Goal: Information Seeking & Learning: Learn about a topic

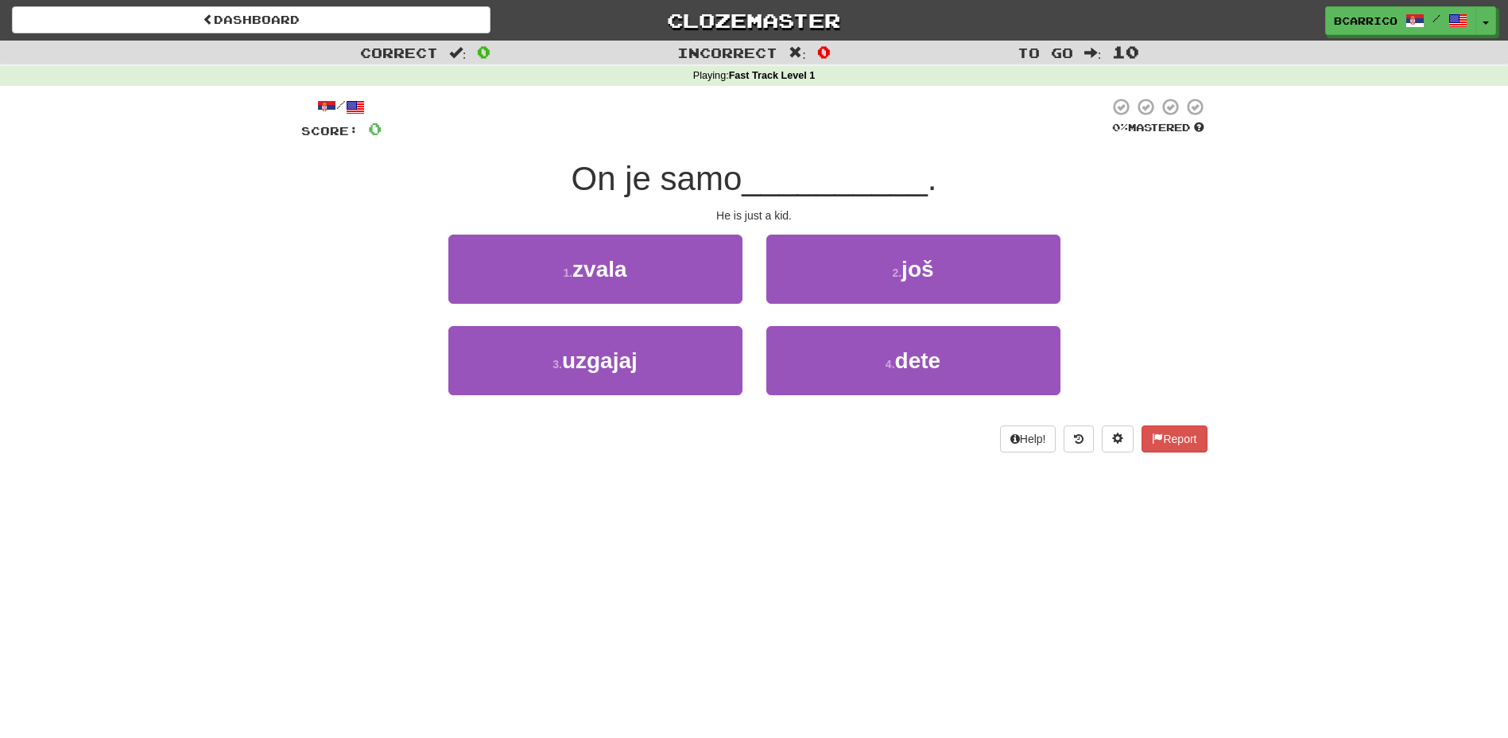
drag, startPoint x: 0, startPoint y: 0, endPoint x: 796, endPoint y: 180, distance: 816.1
click at [796, 180] on span "__________" at bounding box center [835, 178] width 186 height 37
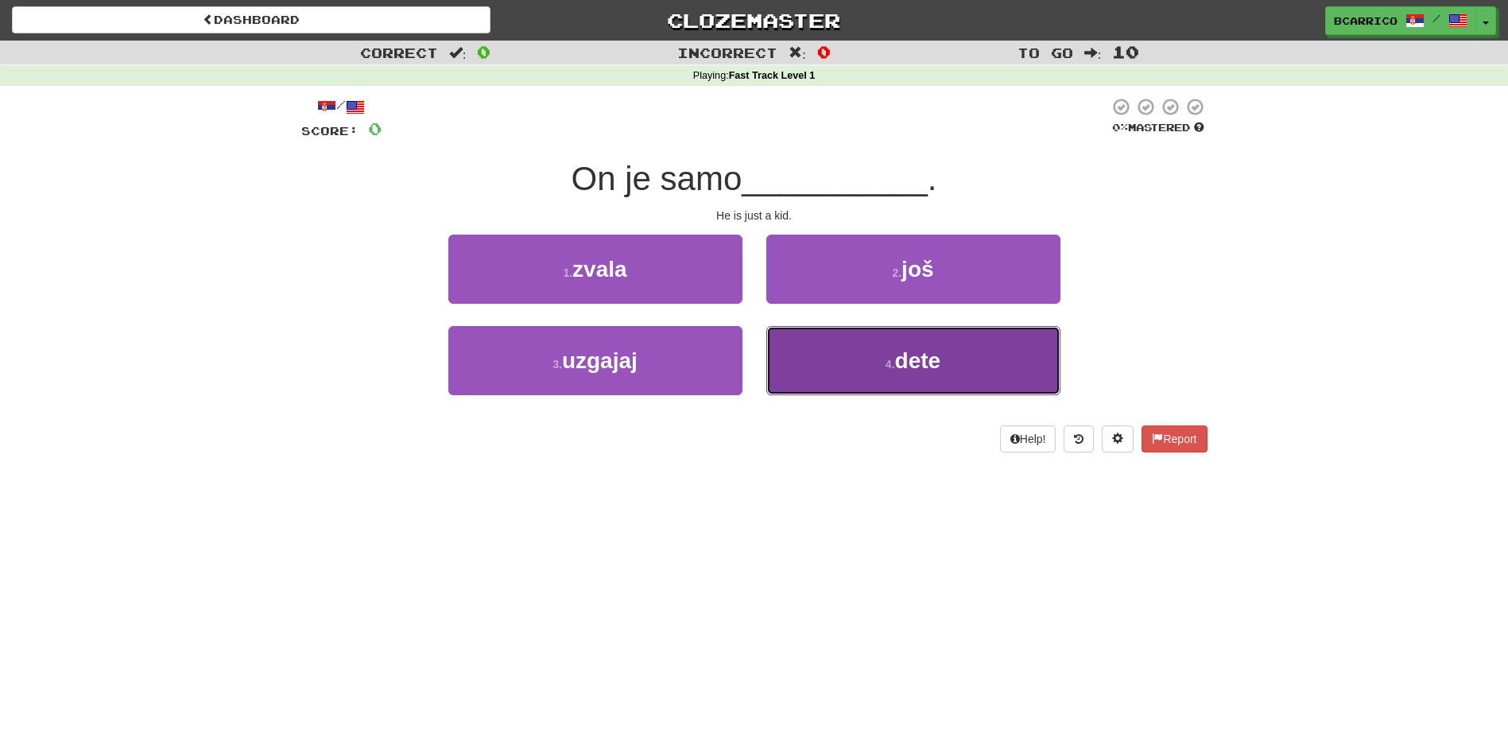
click at [850, 343] on button "4 . dete" at bounding box center [913, 360] width 294 height 69
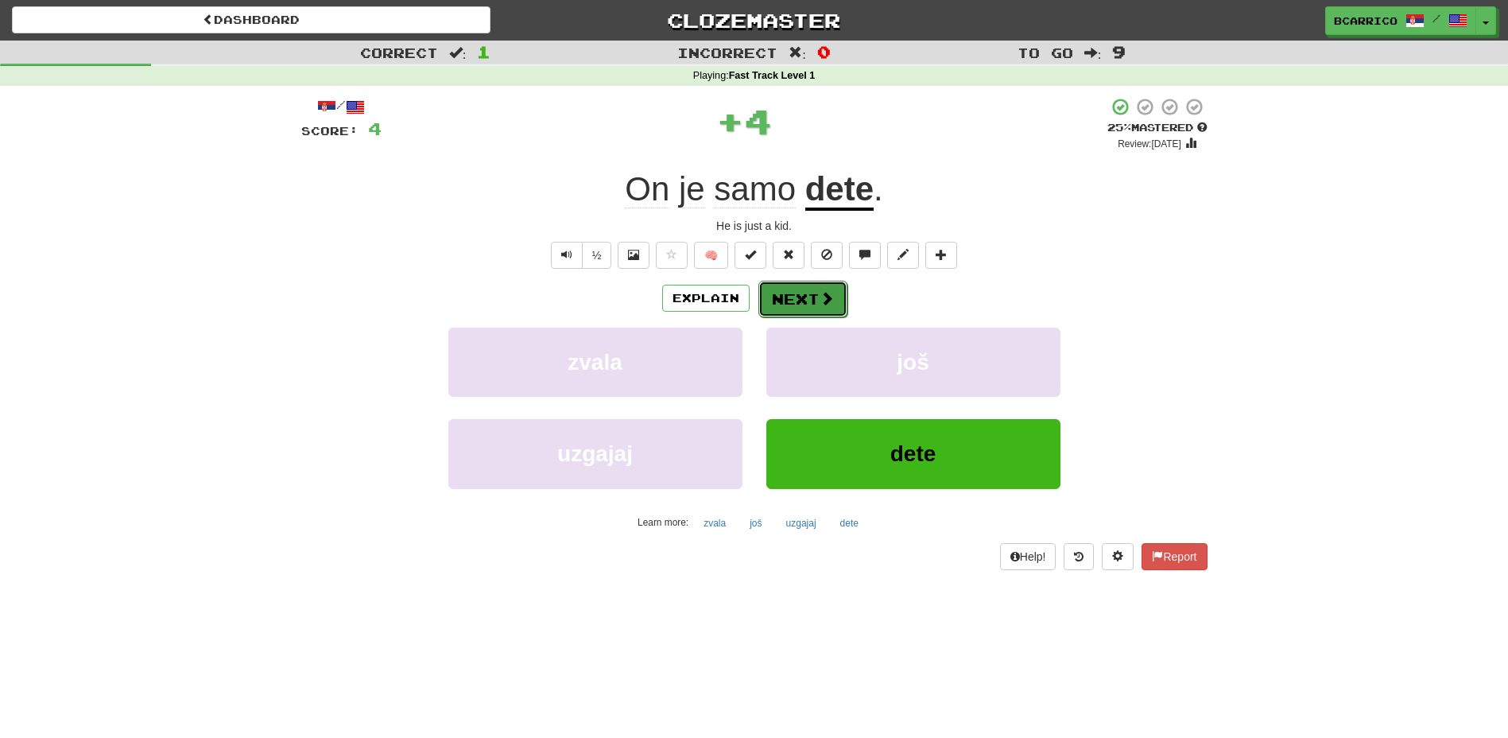
click at [810, 315] on button "Next" at bounding box center [803, 299] width 89 height 37
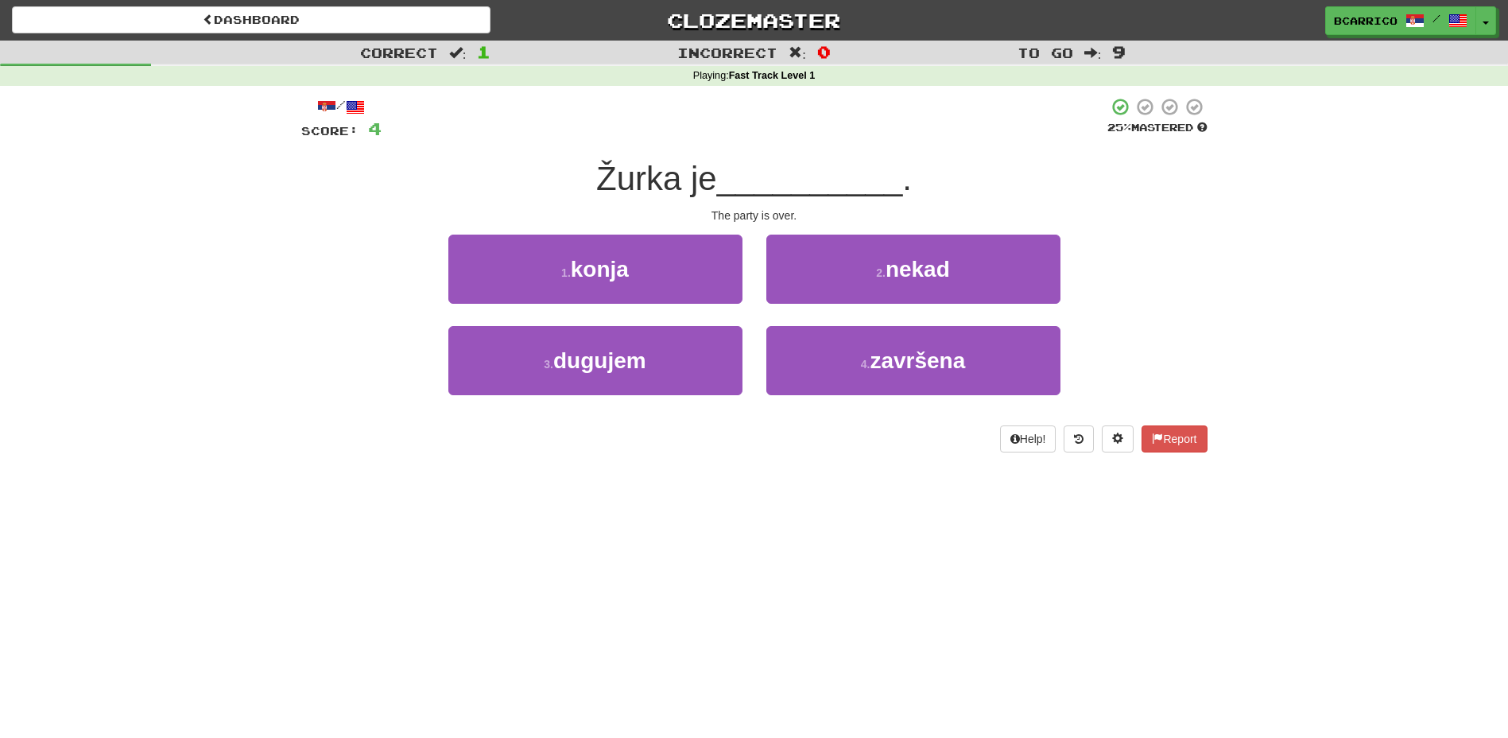
click at [986, 224] on div "/ Score: 4 25 % Mastered Žurka je __________ . The party is over. 1 . konja 2 .…" at bounding box center [754, 274] width 906 height 355
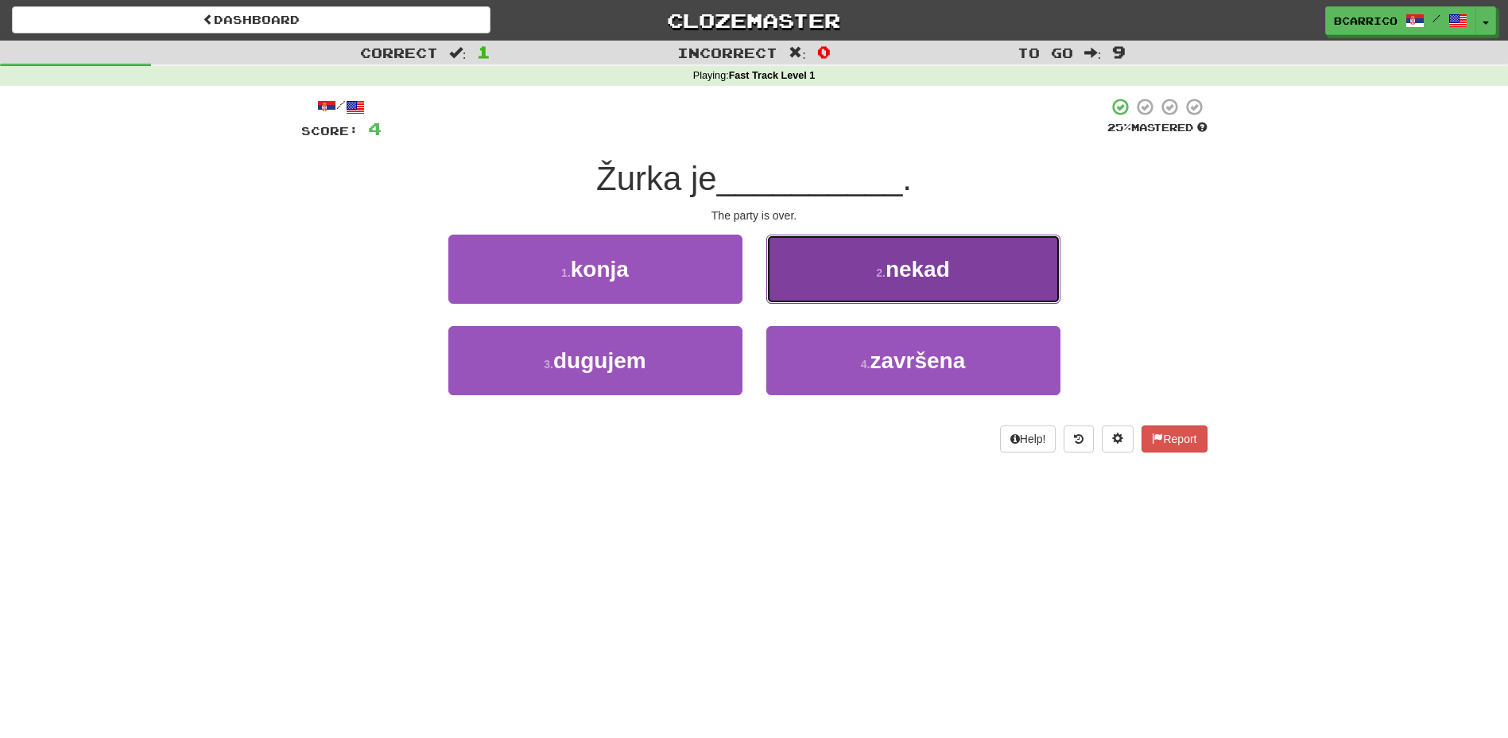
click at [984, 250] on button "2 . nekad" at bounding box center [913, 269] width 294 height 69
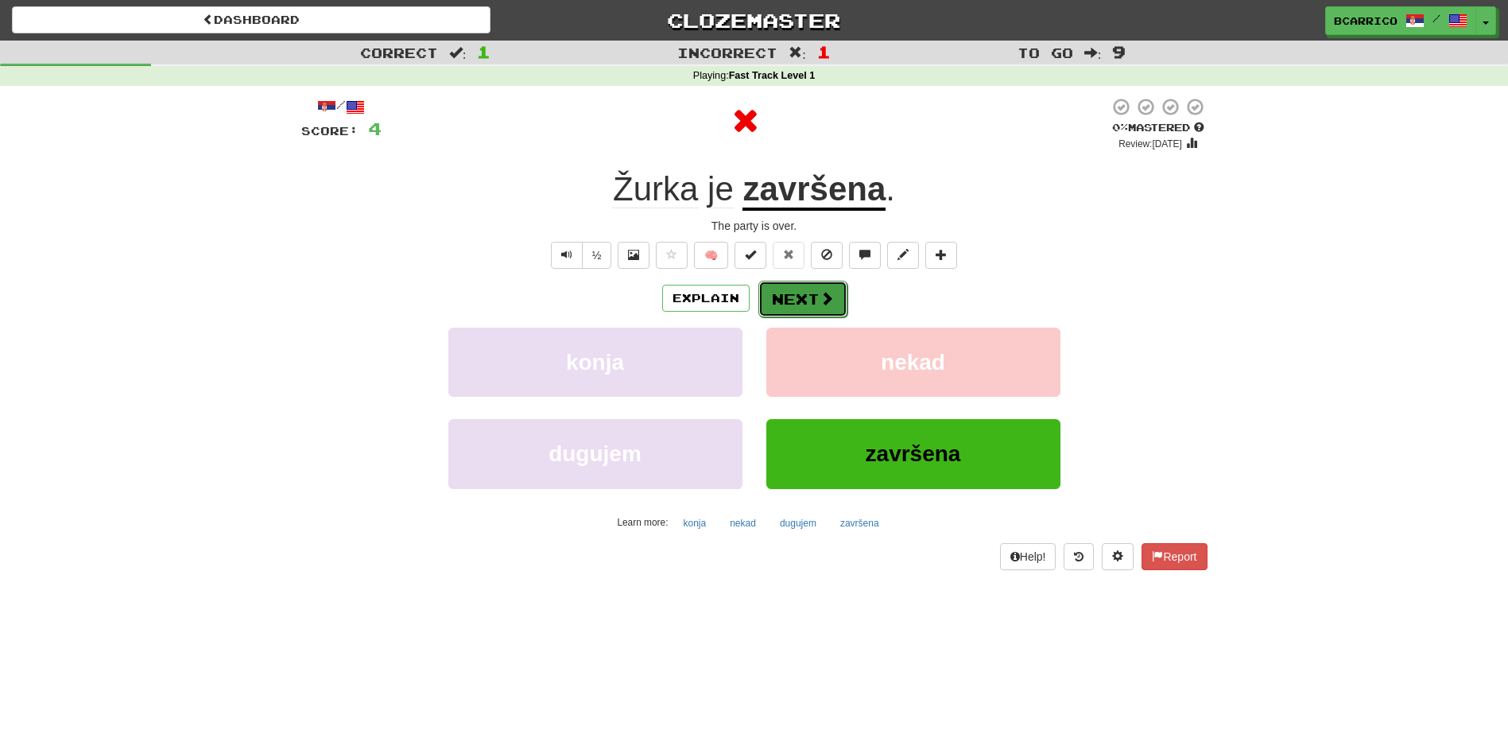
click at [799, 296] on button "Next" at bounding box center [803, 299] width 89 height 37
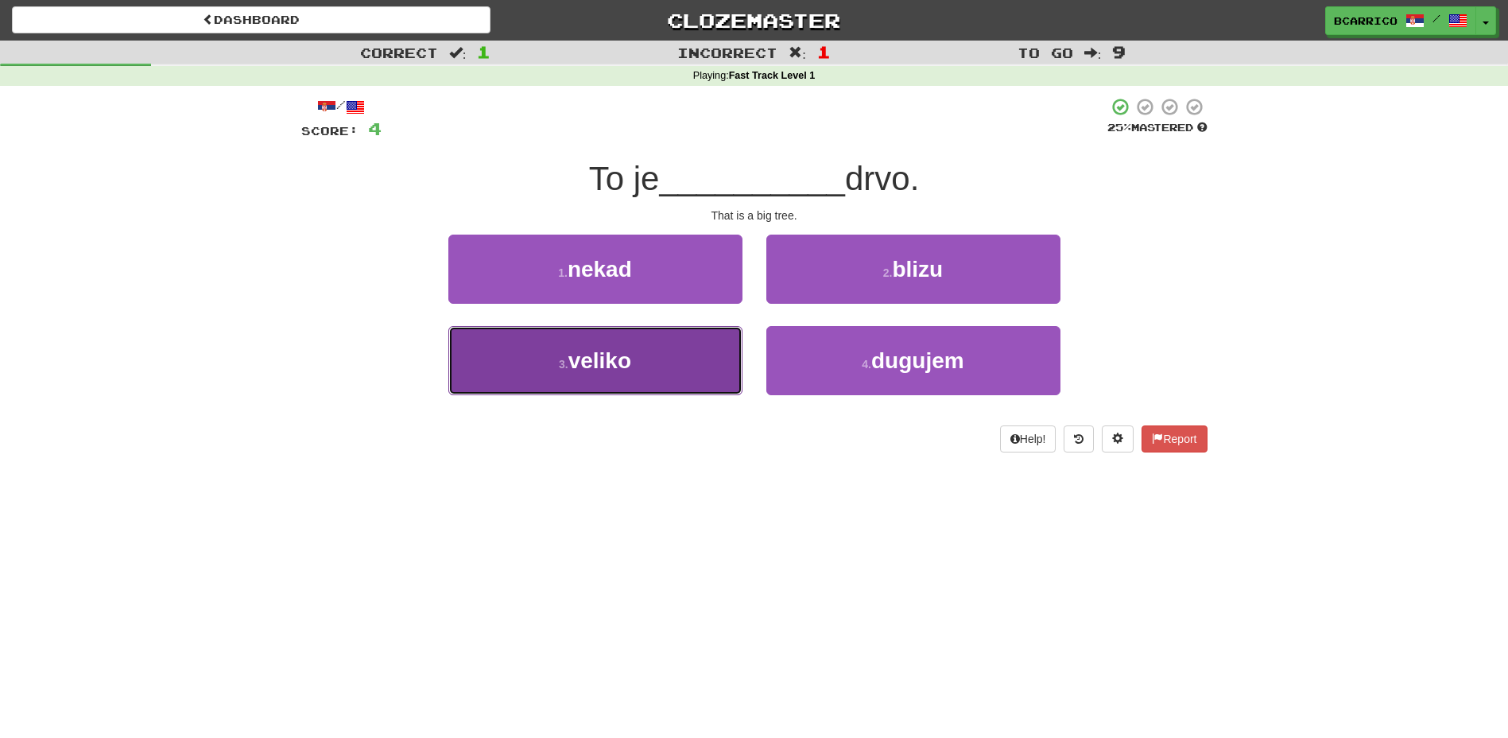
click at [663, 364] on button "3 . veliko" at bounding box center [595, 360] width 294 height 69
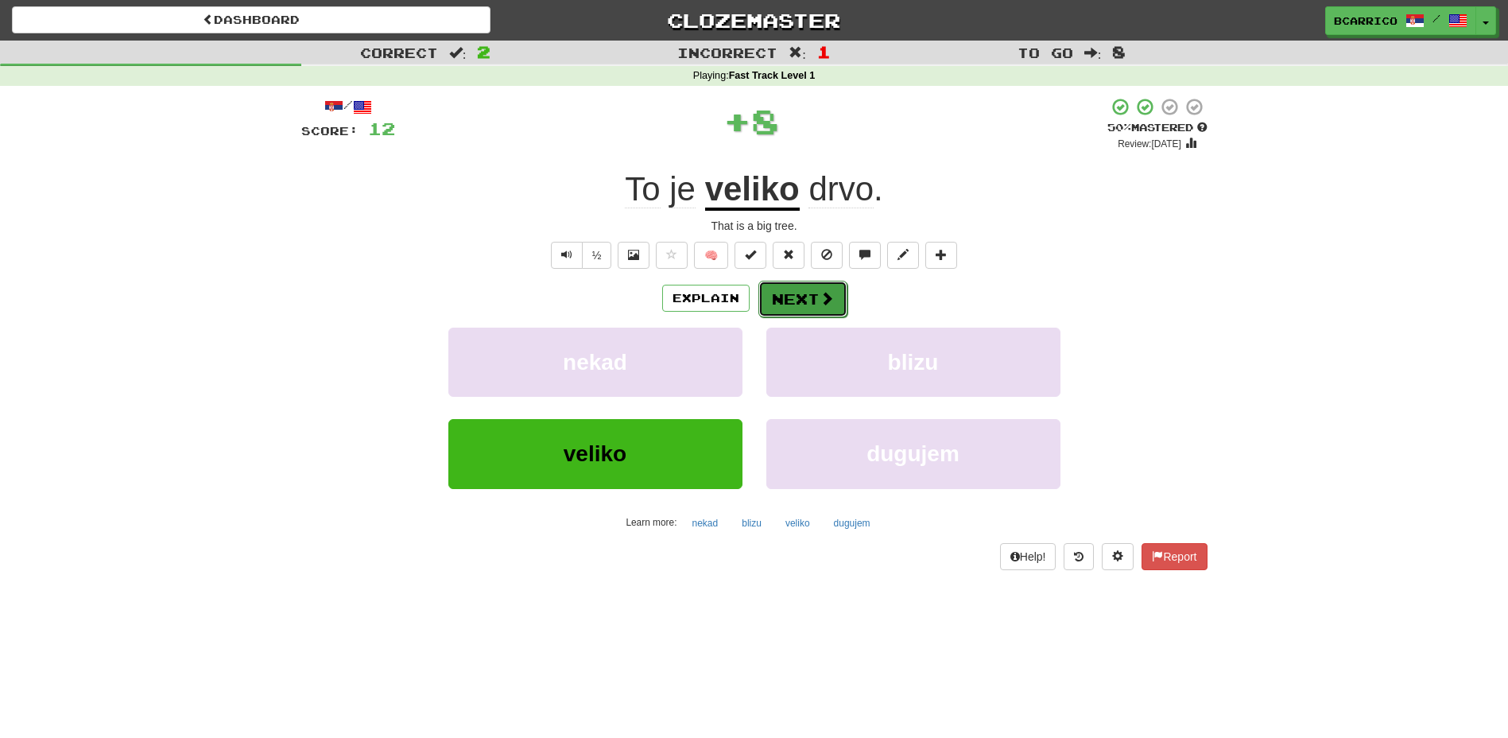
click at [803, 289] on button "Next" at bounding box center [803, 299] width 89 height 37
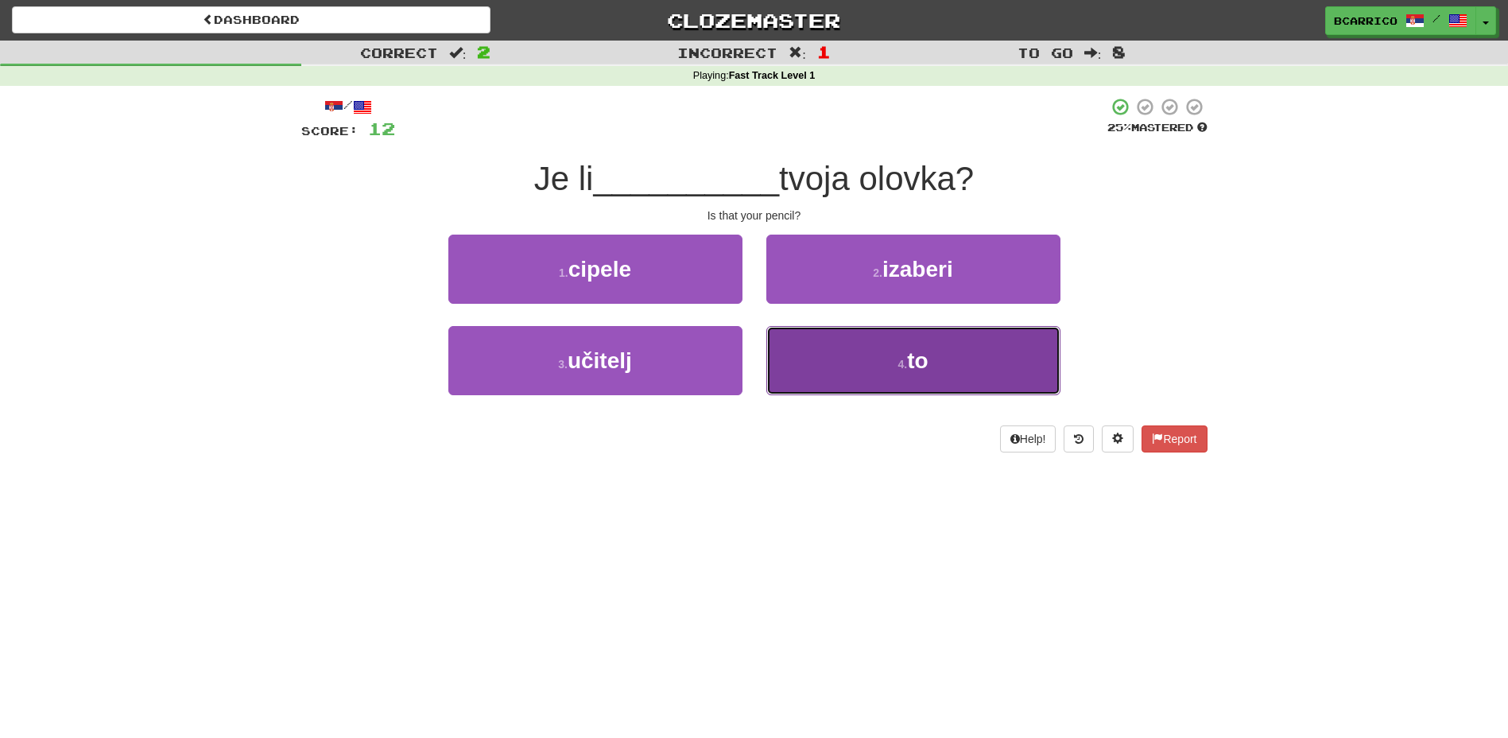
click at [840, 365] on button "4 . to" at bounding box center [913, 360] width 294 height 69
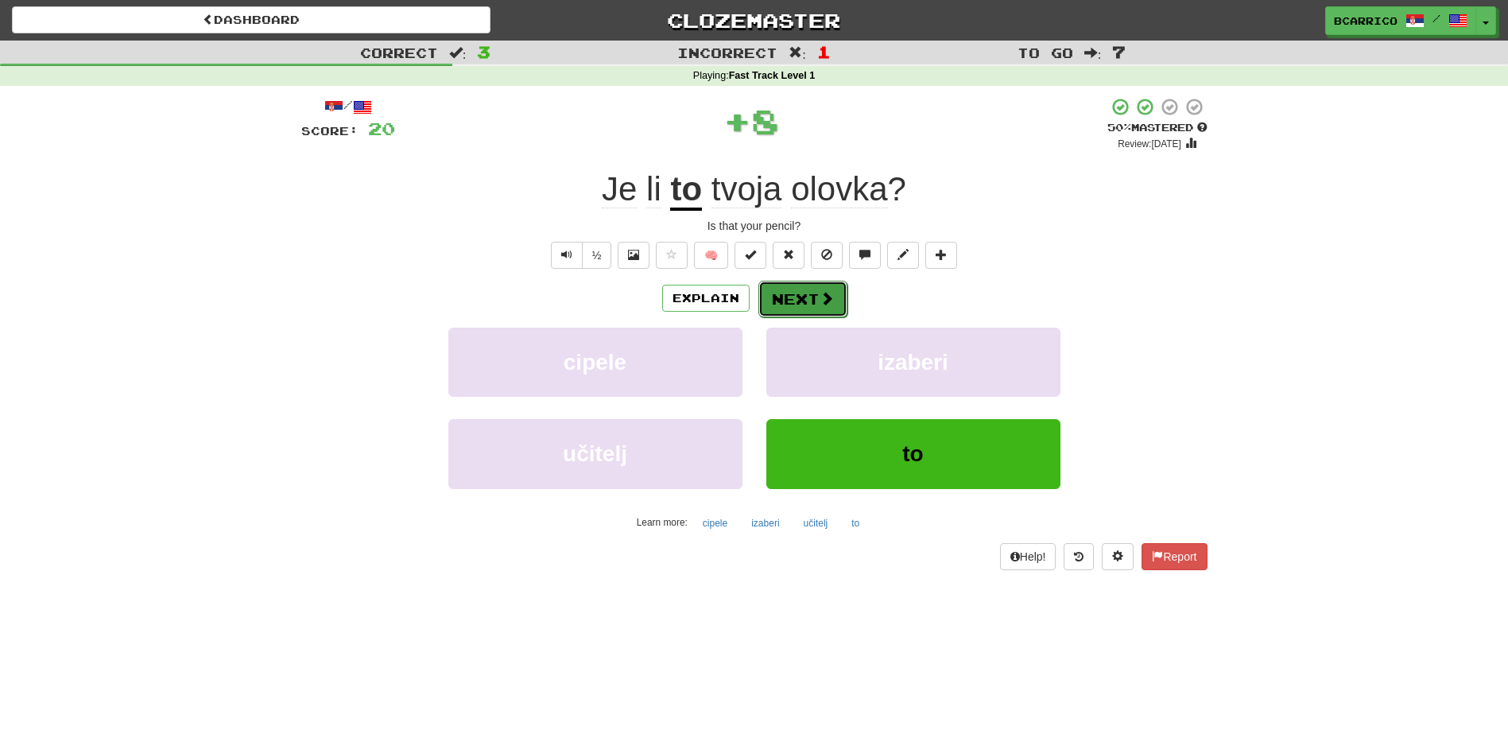
click at [813, 307] on button "Next" at bounding box center [803, 299] width 89 height 37
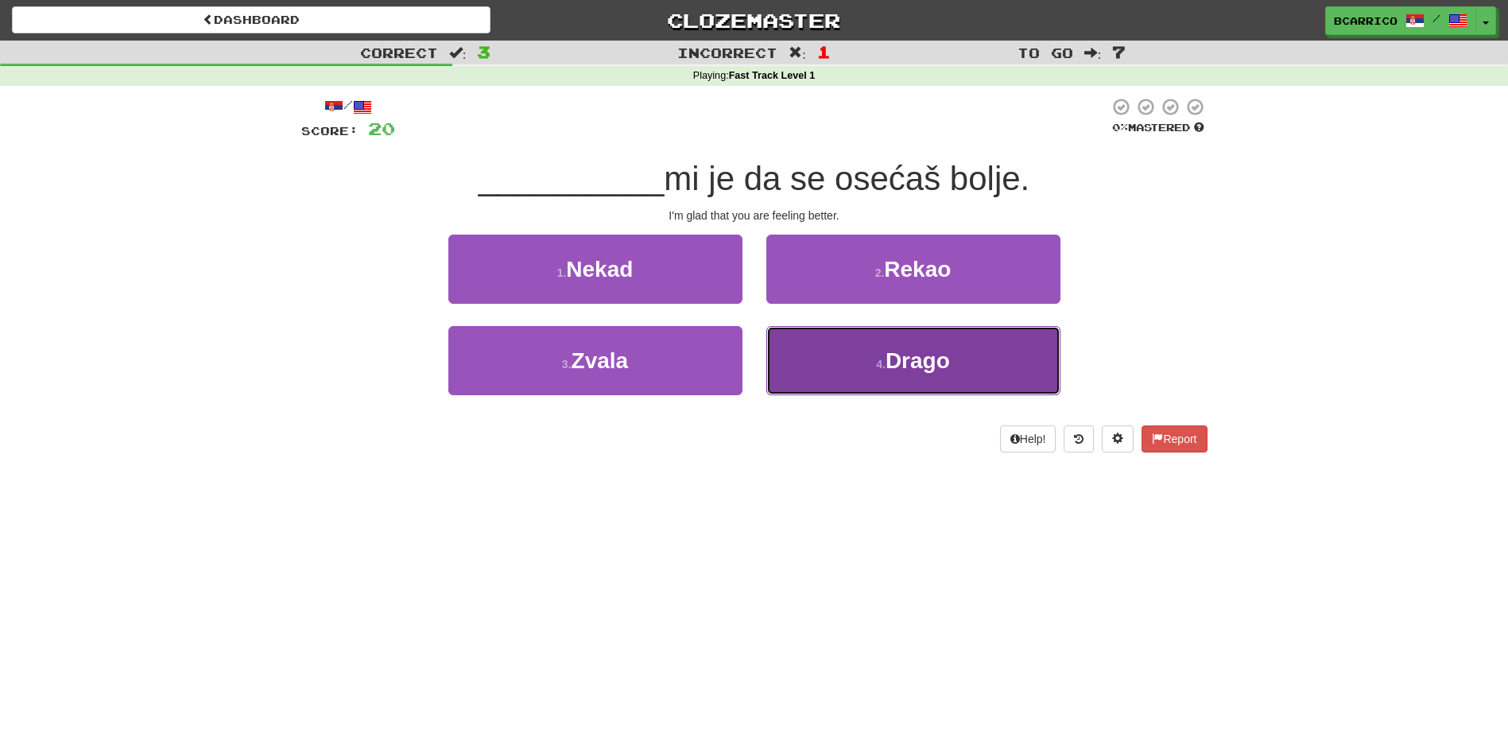
click at [872, 347] on button "4 . Drago" at bounding box center [913, 360] width 294 height 69
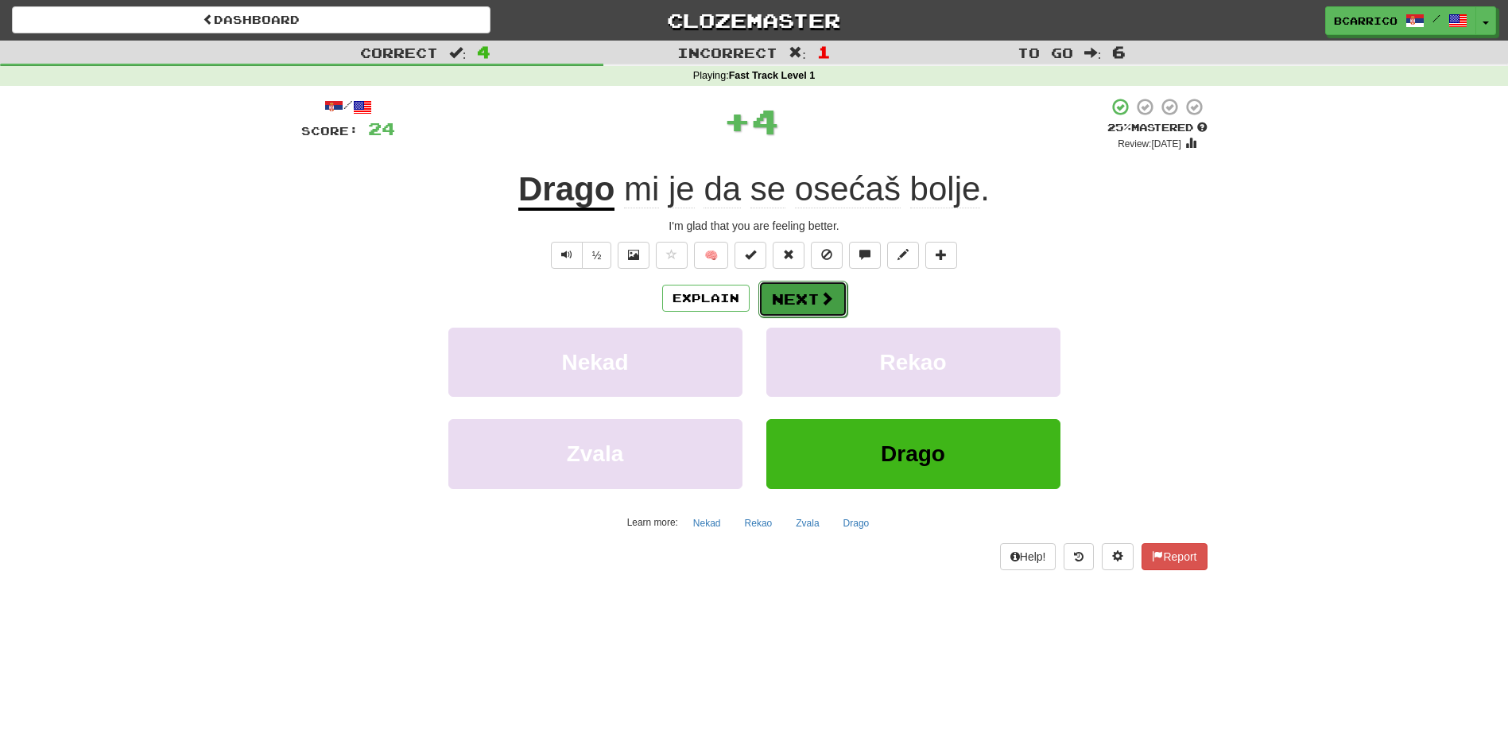
click at [786, 299] on button "Next" at bounding box center [803, 299] width 89 height 37
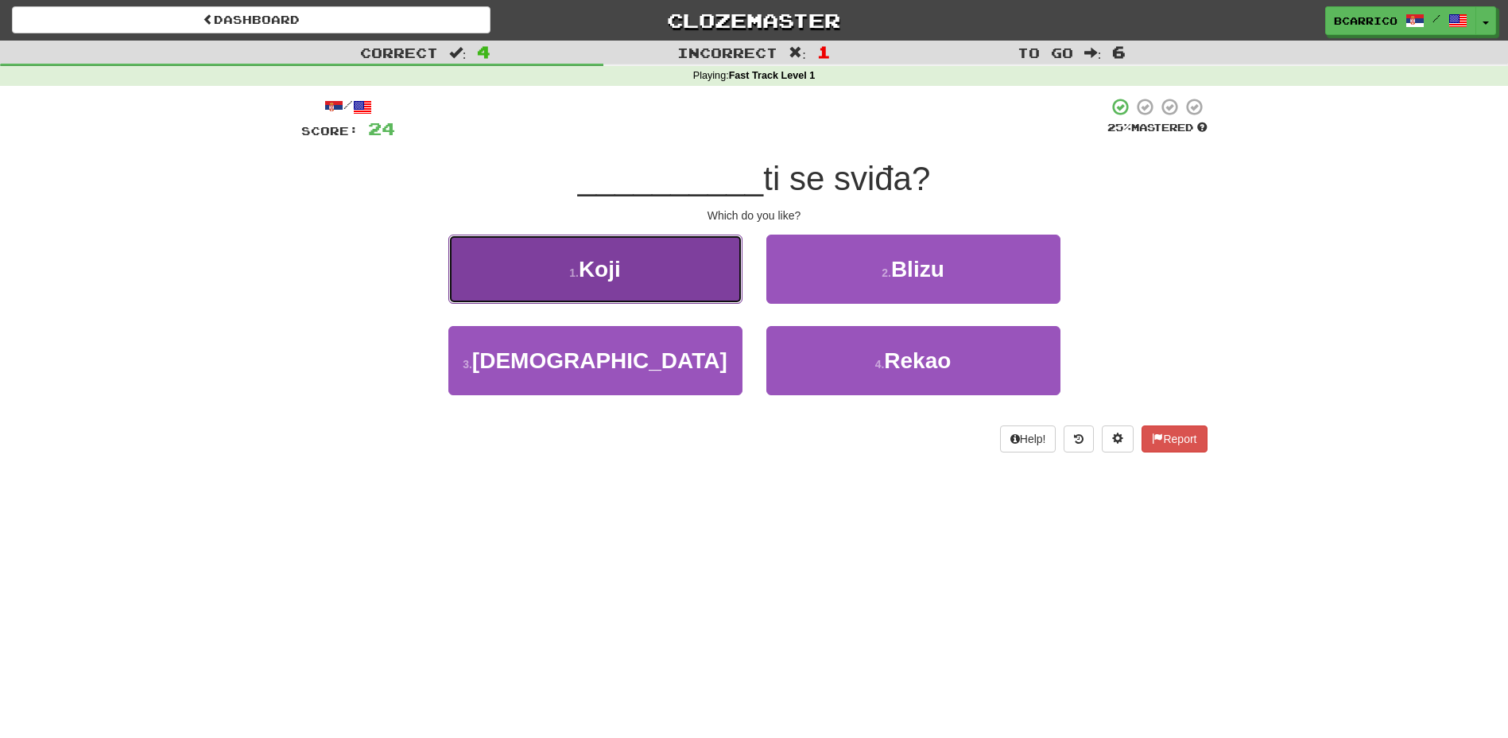
click at [584, 267] on span "Koji" at bounding box center [600, 269] width 42 height 25
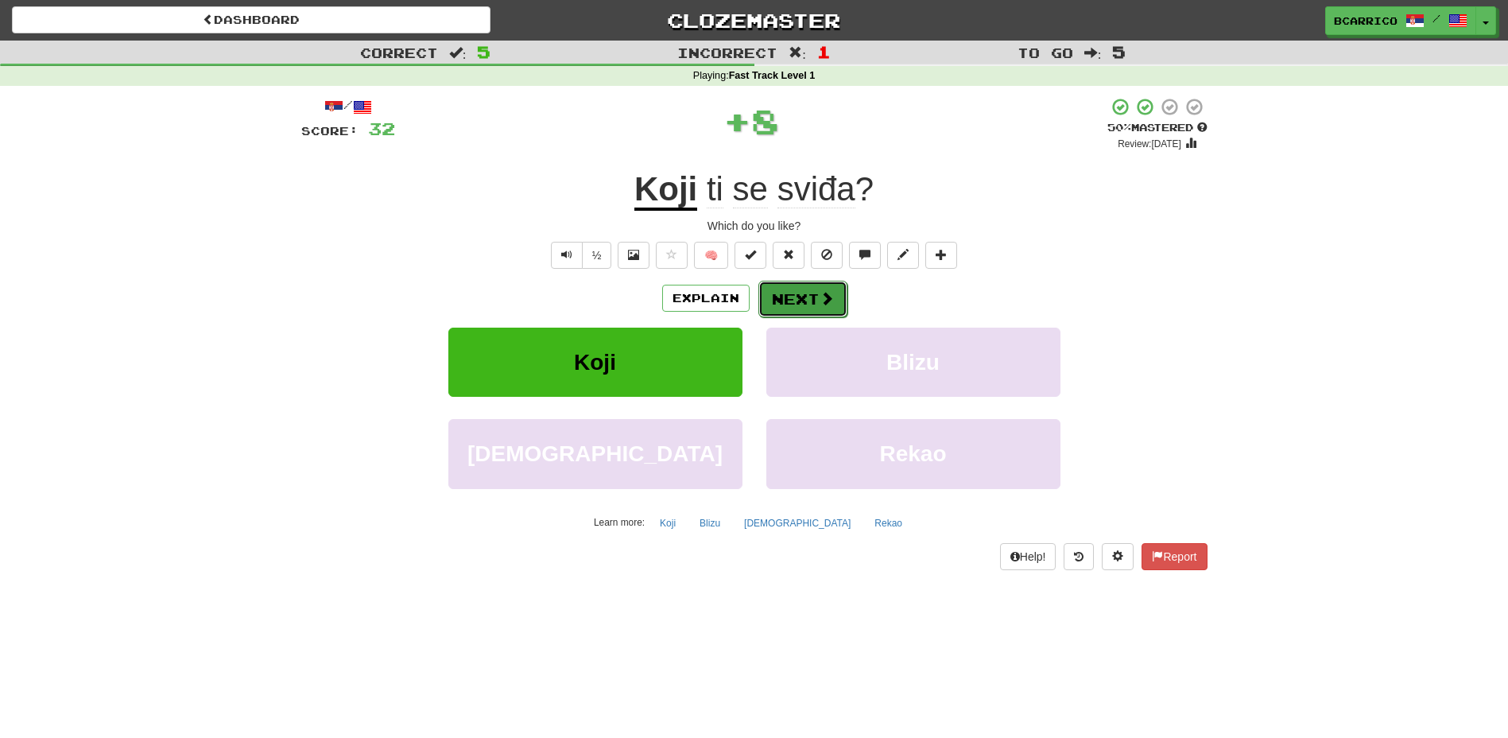
click at [802, 292] on button "Next" at bounding box center [803, 299] width 89 height 37
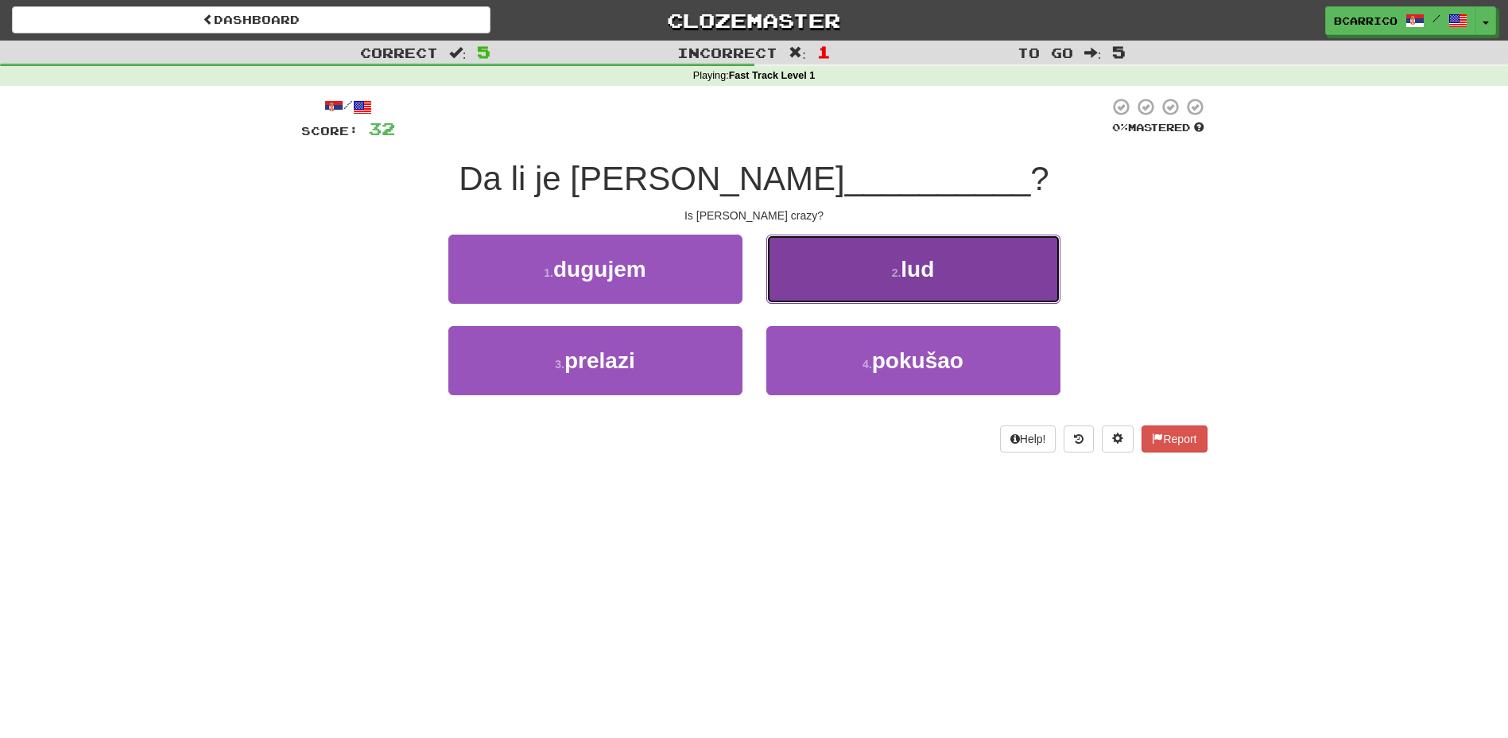
click at [1003, 250] on button "2 . lud" at bounding box center [913, 269] width 294 height 69
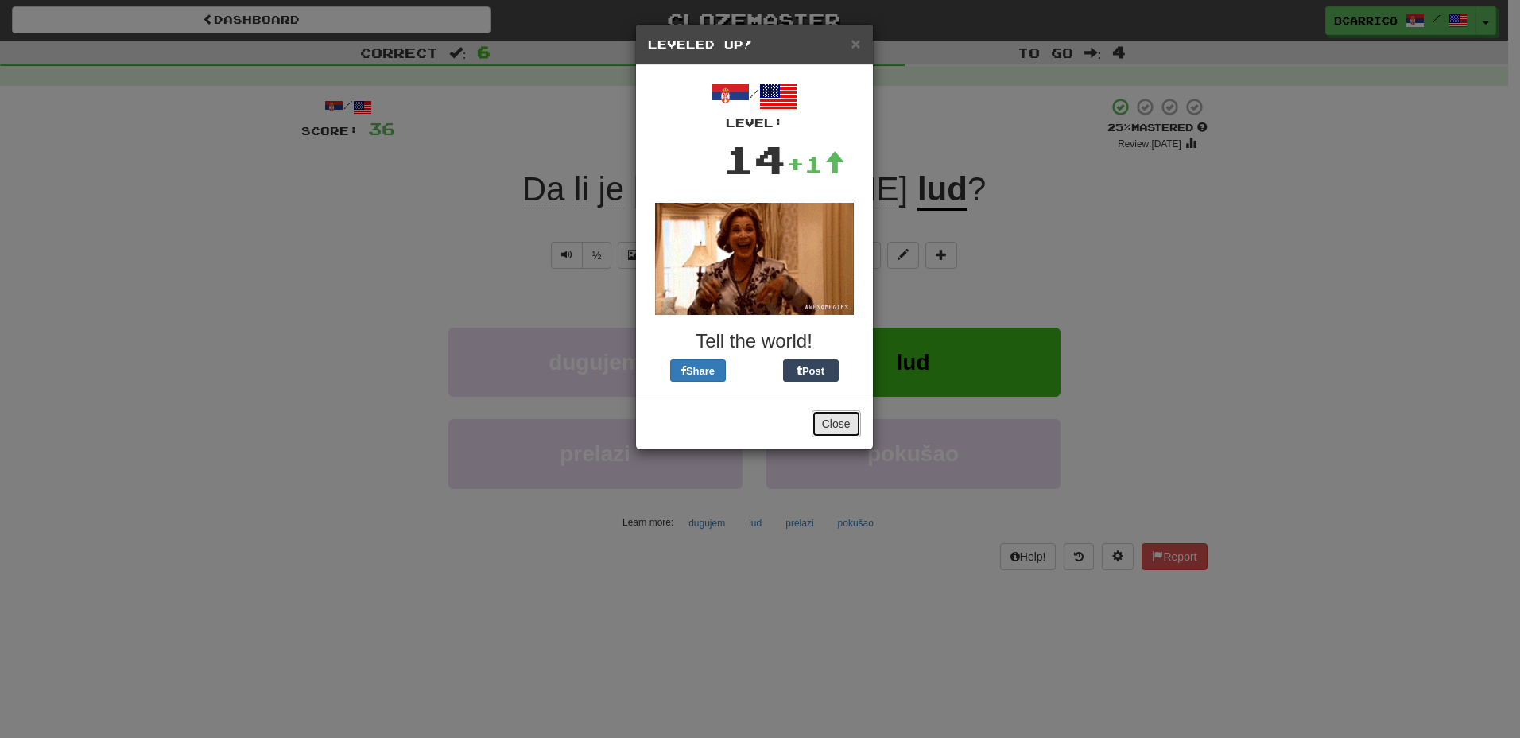
click at [852, 421] on button "Close" at bounding box center [836, 423] width 49 height 27
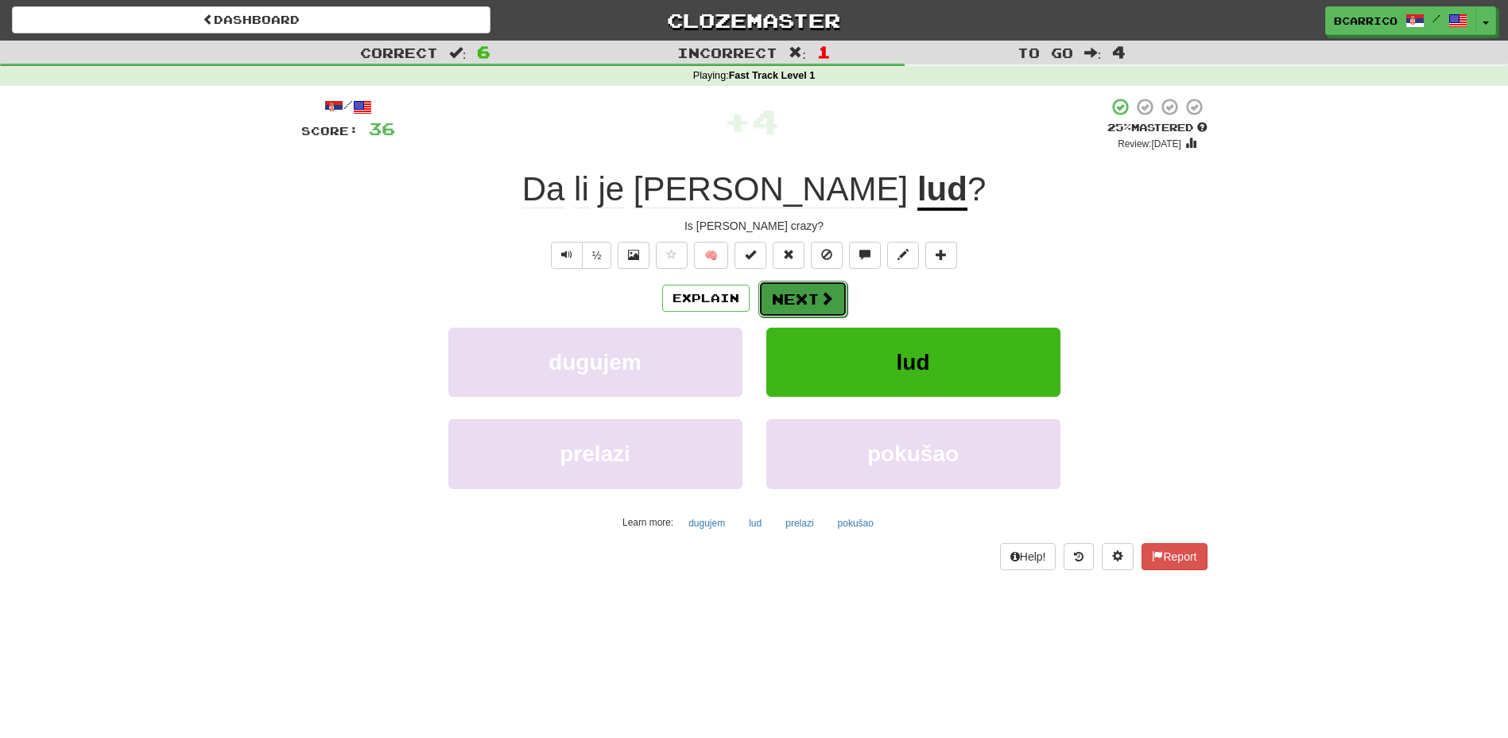
click at [815, 284] on button "Next" at bounding box center [803, 299] width 89 height 37
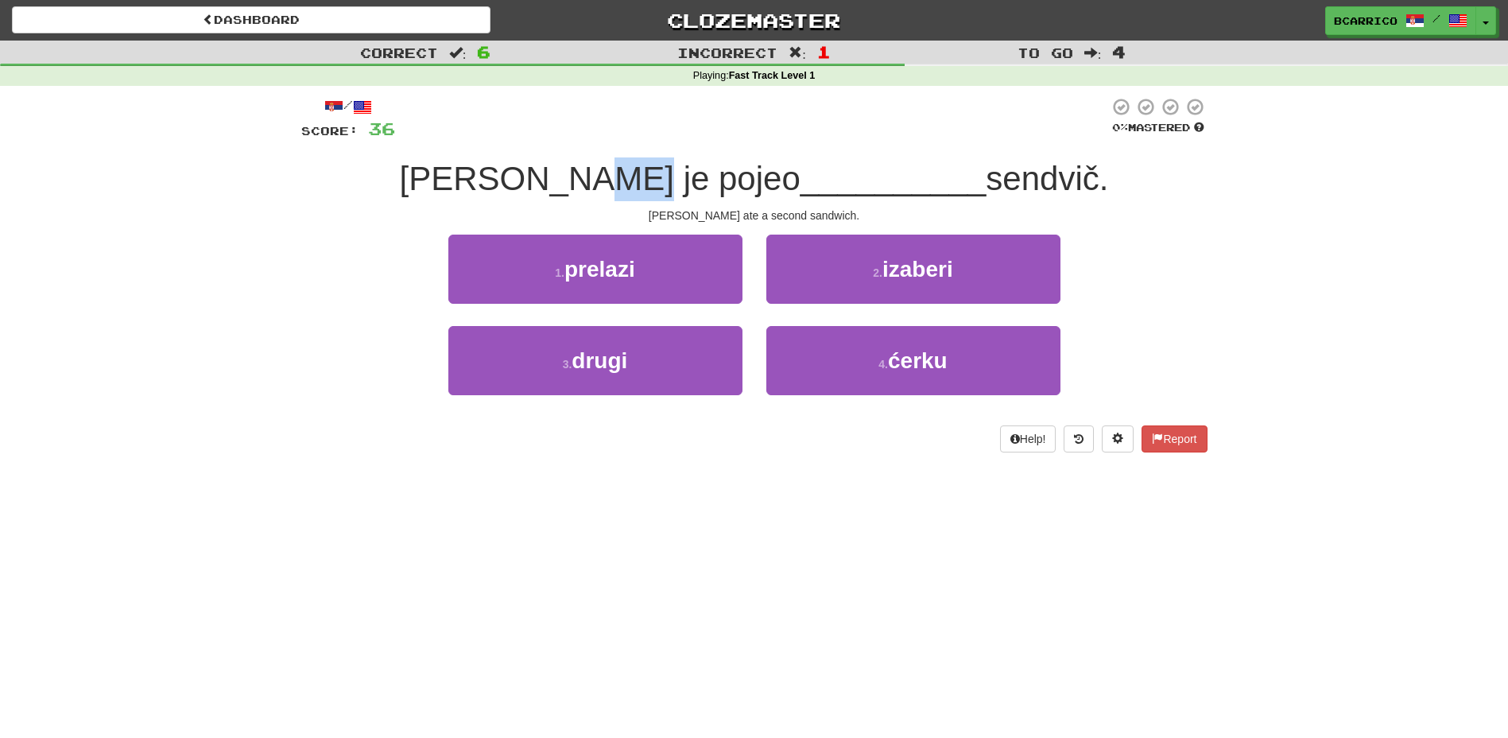
drag, startPoint x: 645, startPoint y: 176, endPoint x: 700, endPoint y: 177, distance: 55.7
click at [700, 177] on div "[PERSON_NAME] je pojeo __________ sendvič." at bounding box center [754, 179] width 906 height 44
click at [1103, 192] on div "[PERSON_NAME] je pojeo __________ sendvič." at bounding box center [754, 179] width 906 height 44
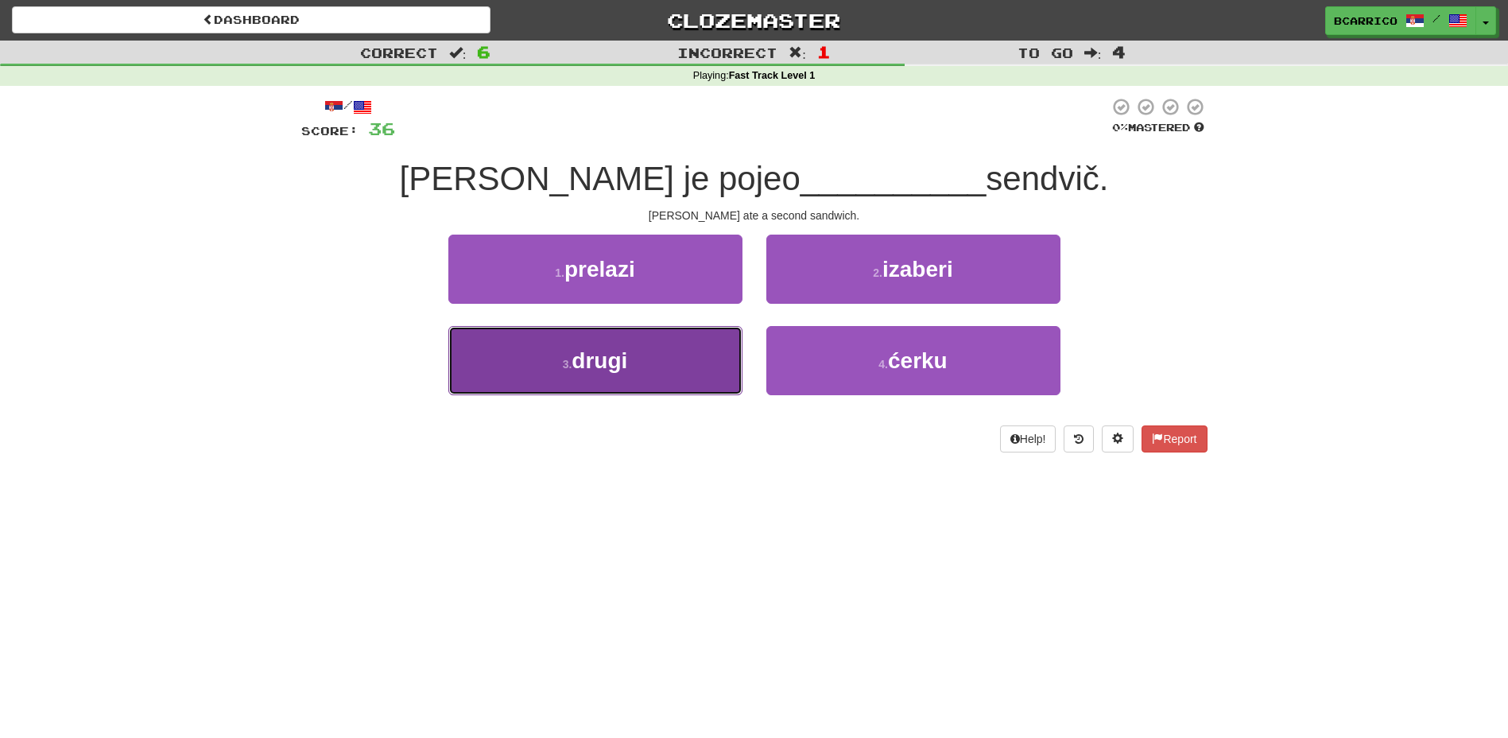
click at [563, 370] on small "3 ." at bounding box center [568, 364] width 10 height 13
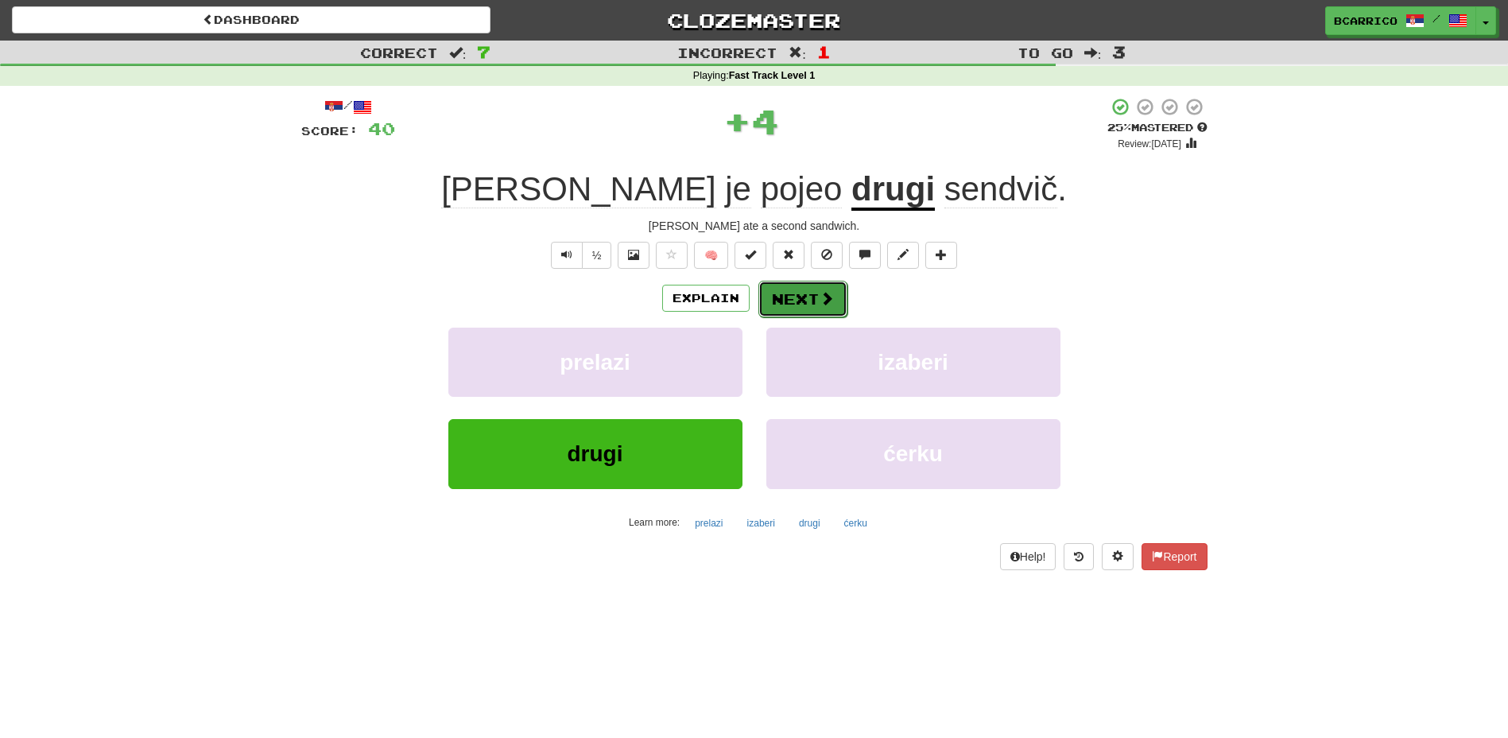
click at [797, 295] on button "Next" at bounding box center [803, 299] width 89 height 37
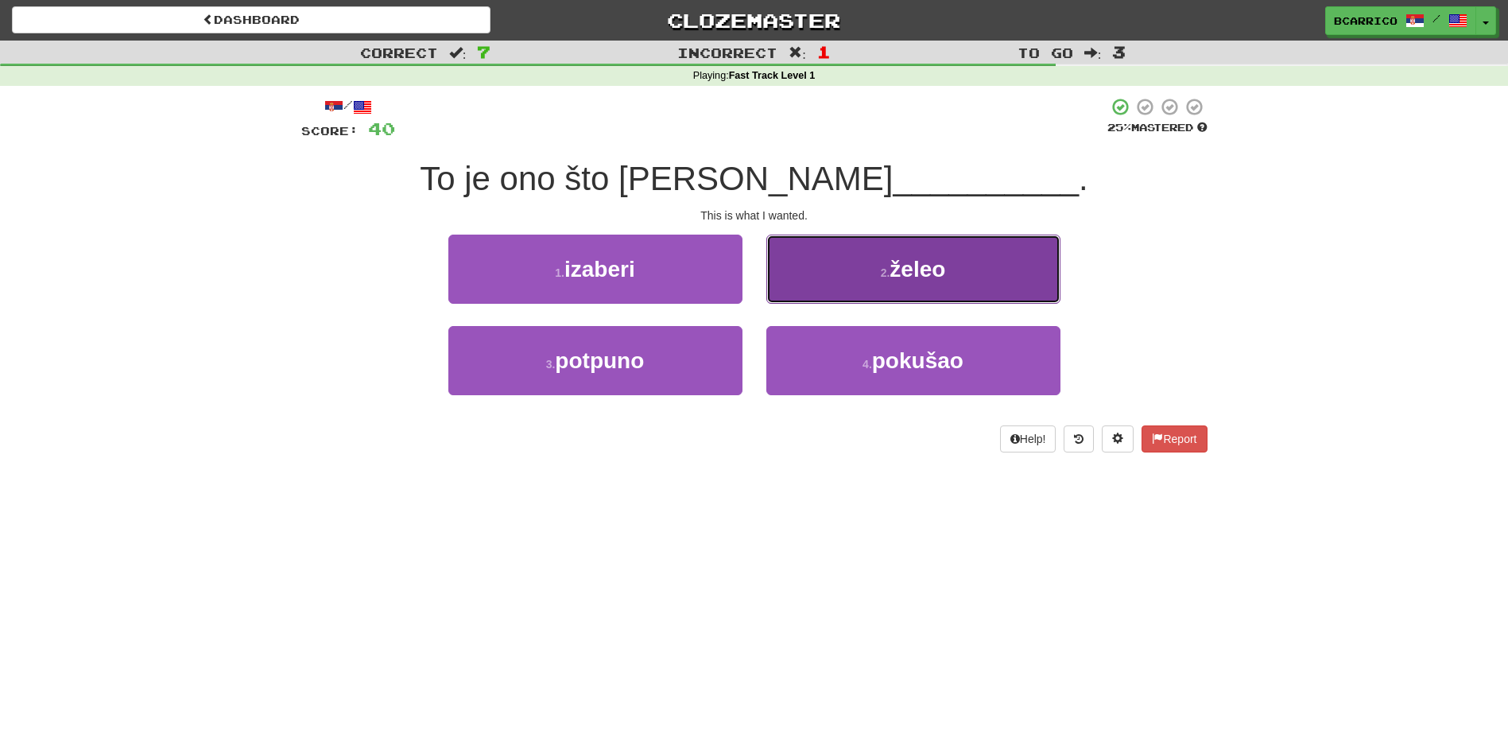
click at [820, 267] on button "2 . želeo" at bounding box center [913, 269] width 294 height 69
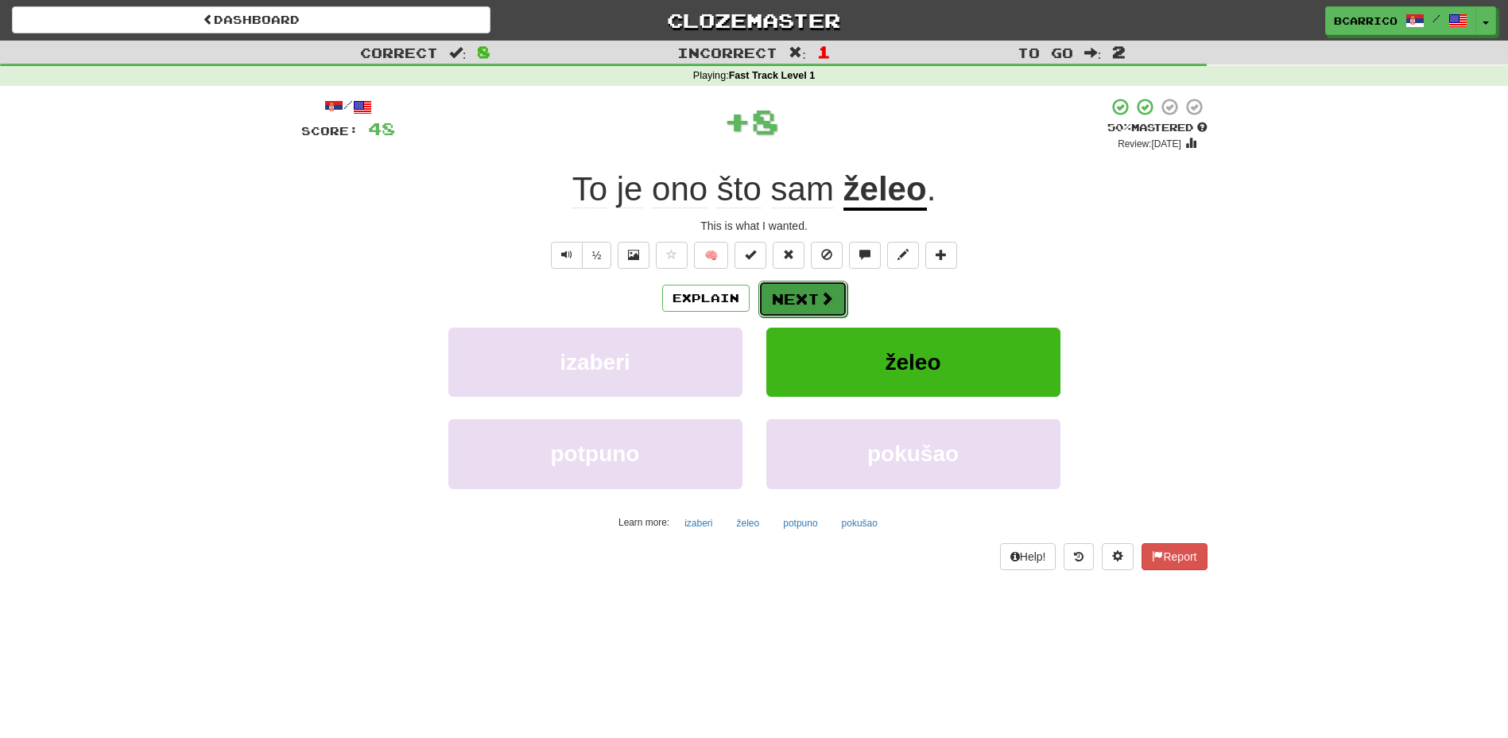
click at [802, 308] on button "Next" at bounding box center [803, 299] width 89 height 37
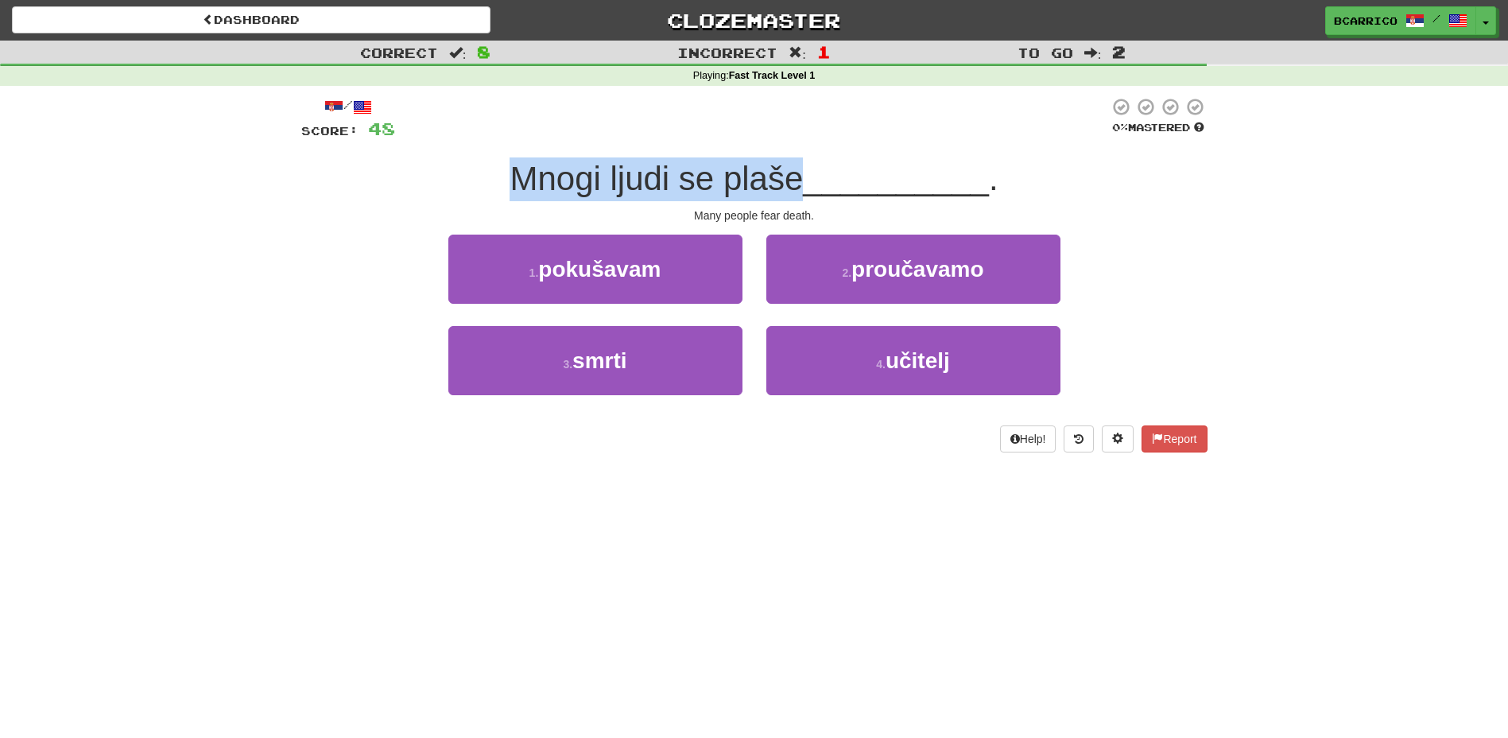
drag, startPoint x: 472, startPoint y: 177, endPoint x: 790, endPoint y: 186, distance: 317.4
click at [790, 186] on div "Mnogi ljudi se plaše __________ ." at bounding box center [754, 179] width 906 height 44
click at [659, 454] on div "/ Score: 48 0 % Mastered Mnogi ljudi se plaše __________ . Many people fear dea…" at bounding box center [754, 280] width 906 height 389
click at [654, 396] on div "3 . smrti" at bounding box center [596, 371] width 318 height 91
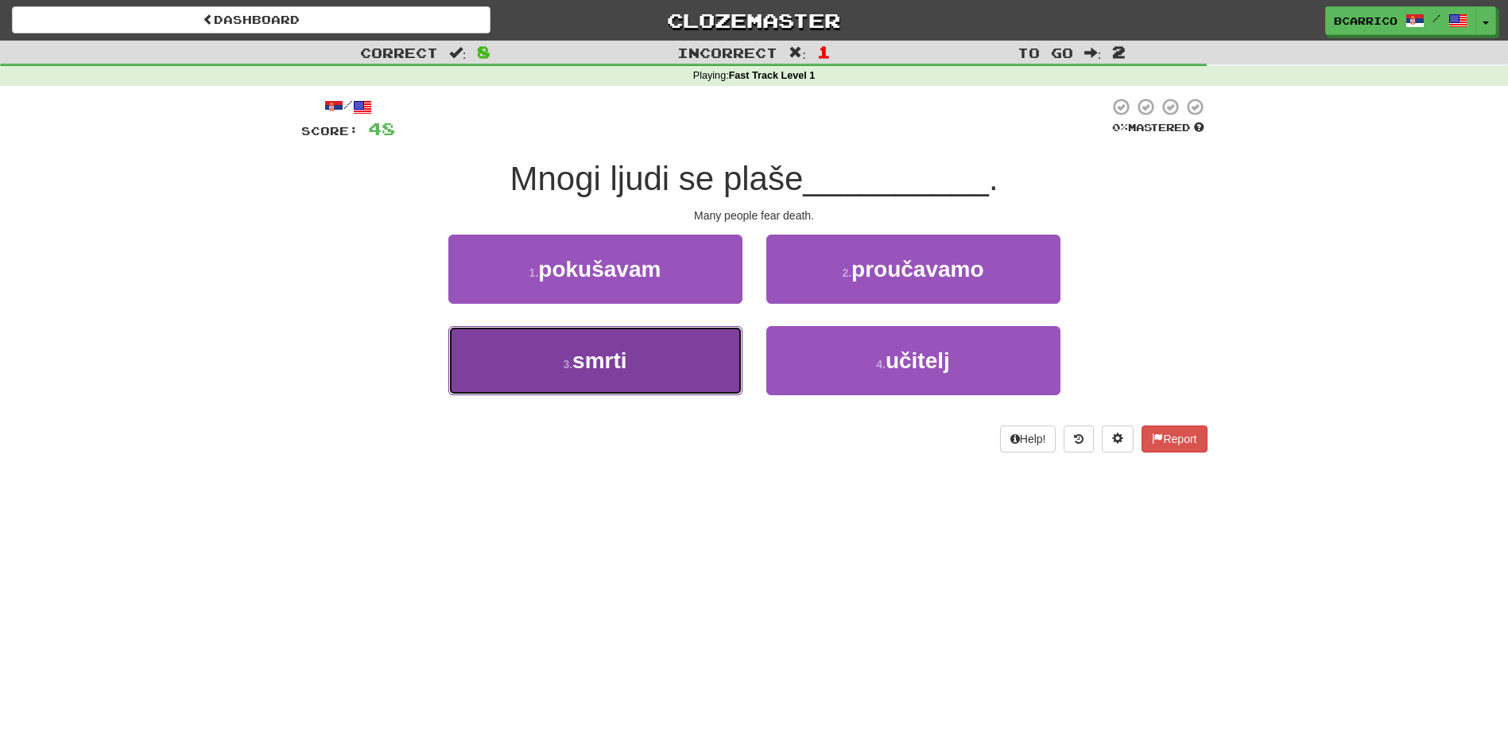
click at [654, 391] on button "3 . smrti" at bounding box center [595, 360] width 294 height 69
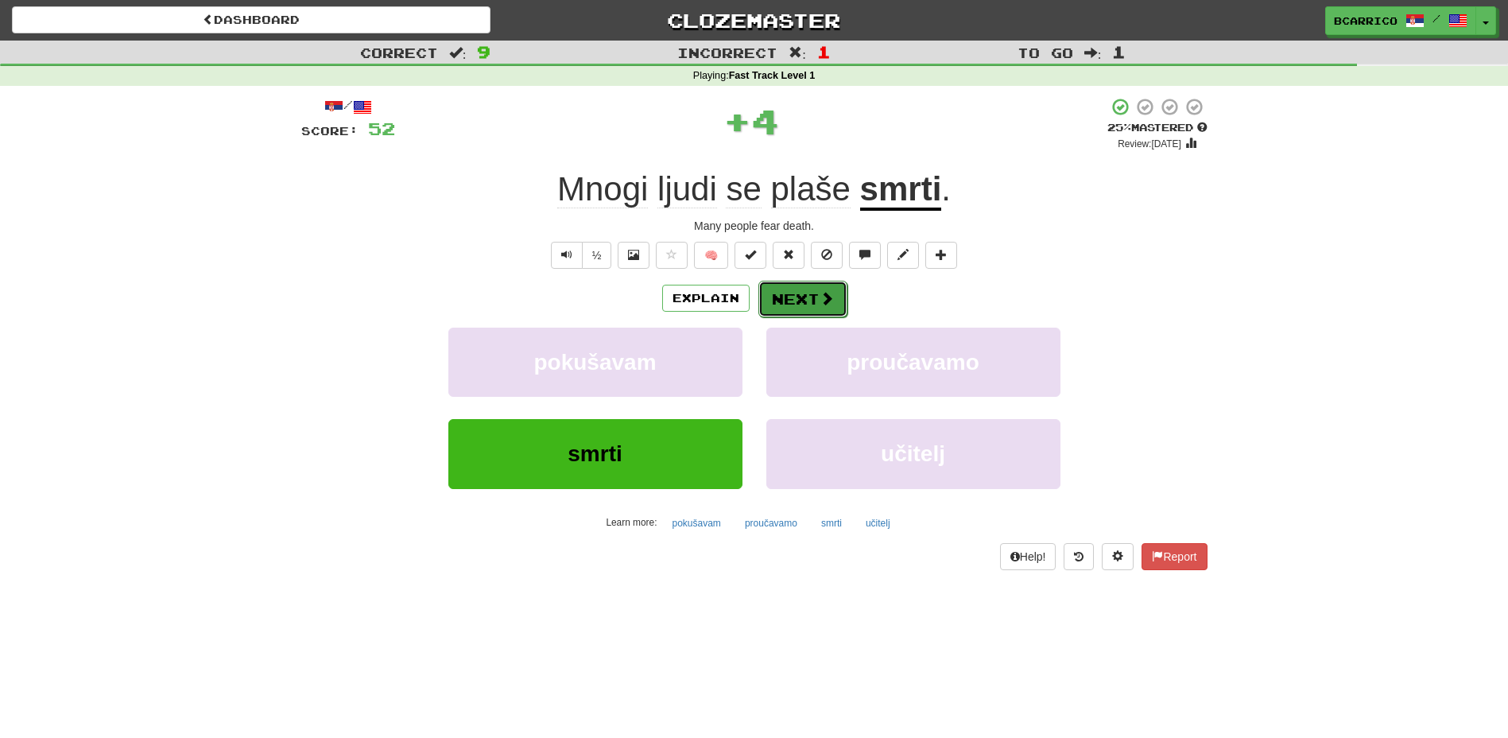
click at [776, 296] on button "Next" at bounding box center [803, 299] width 89 height 37
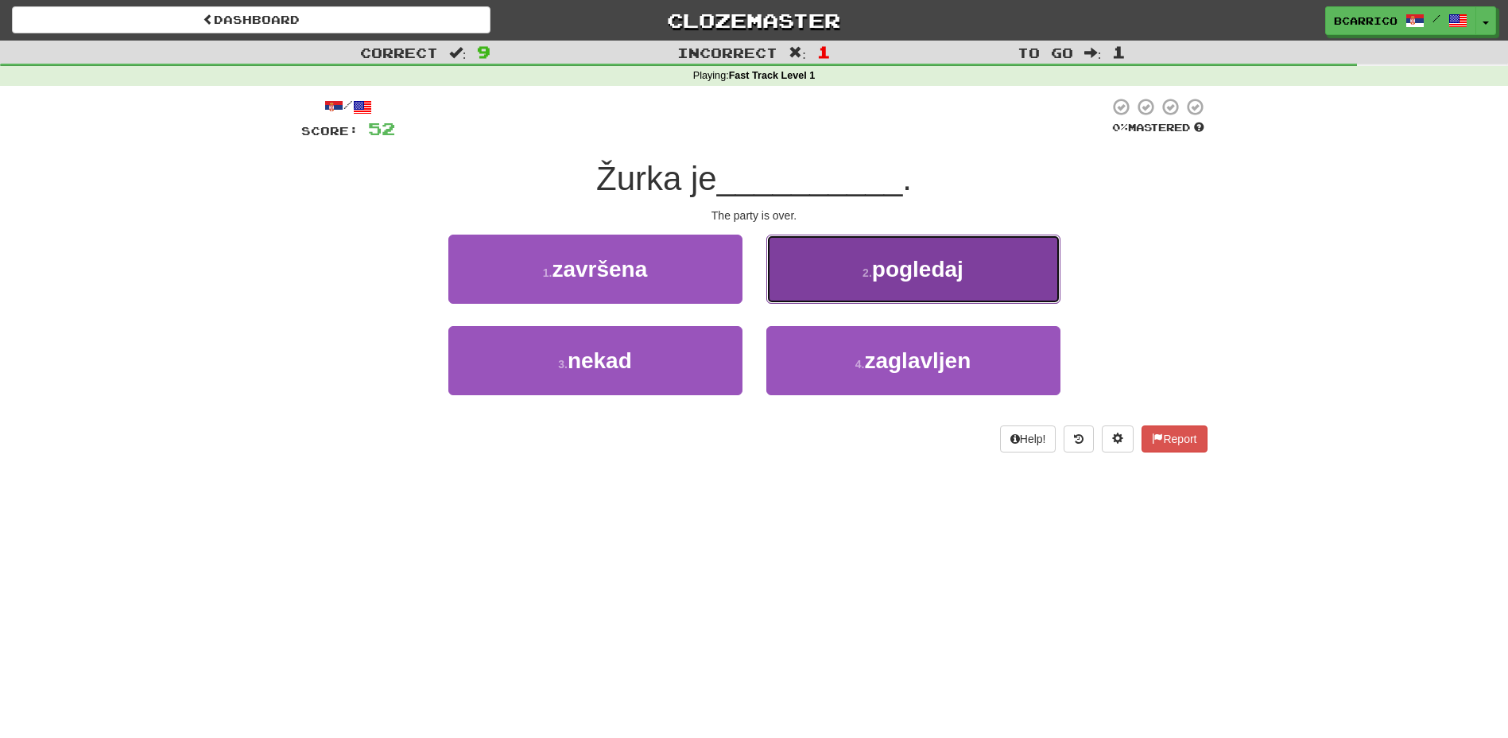
click at [906, 293] on button "2 . pogledaj" at bounding box center [913, 269] width 294 height 69
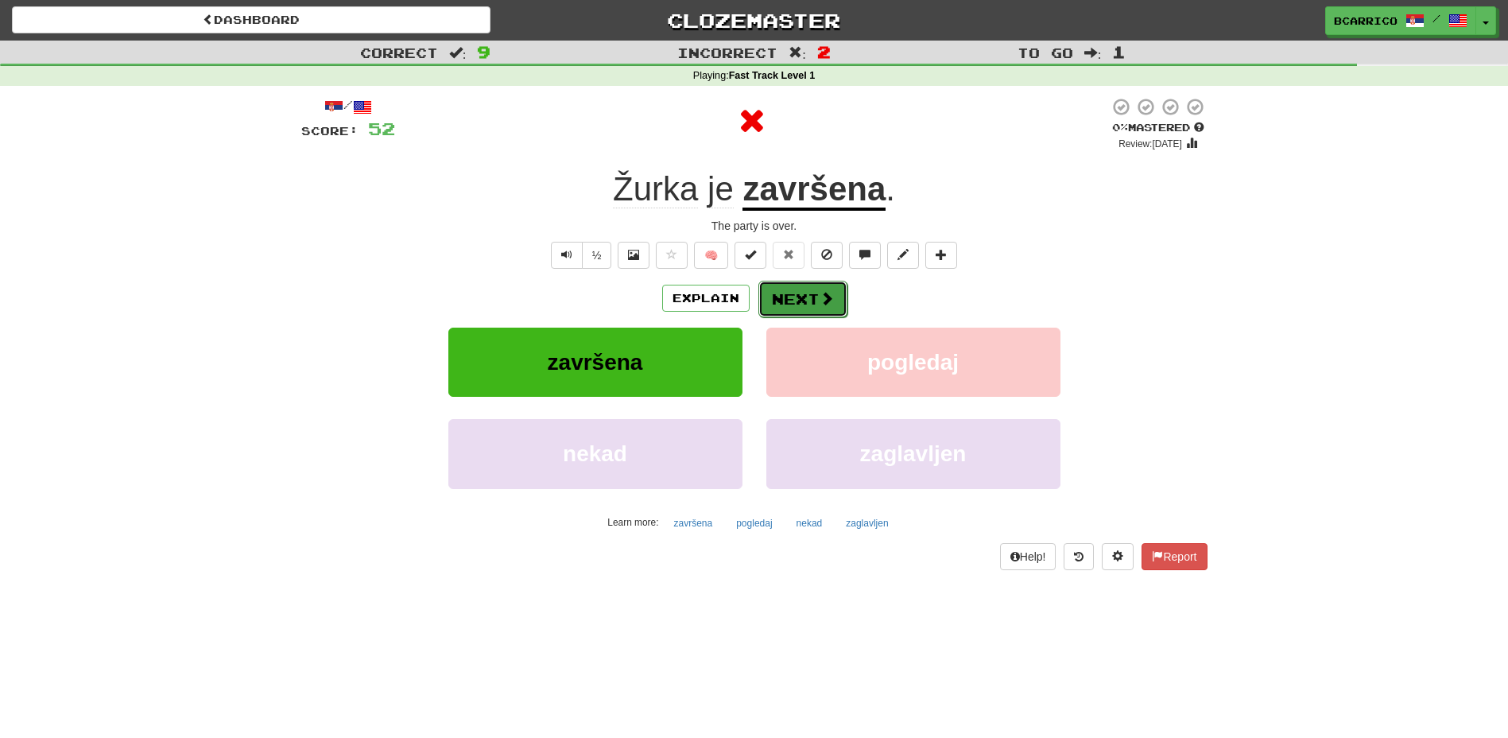
click at [803, 295] on button "Next" at bounding box center [803, 299] width 89 height 37
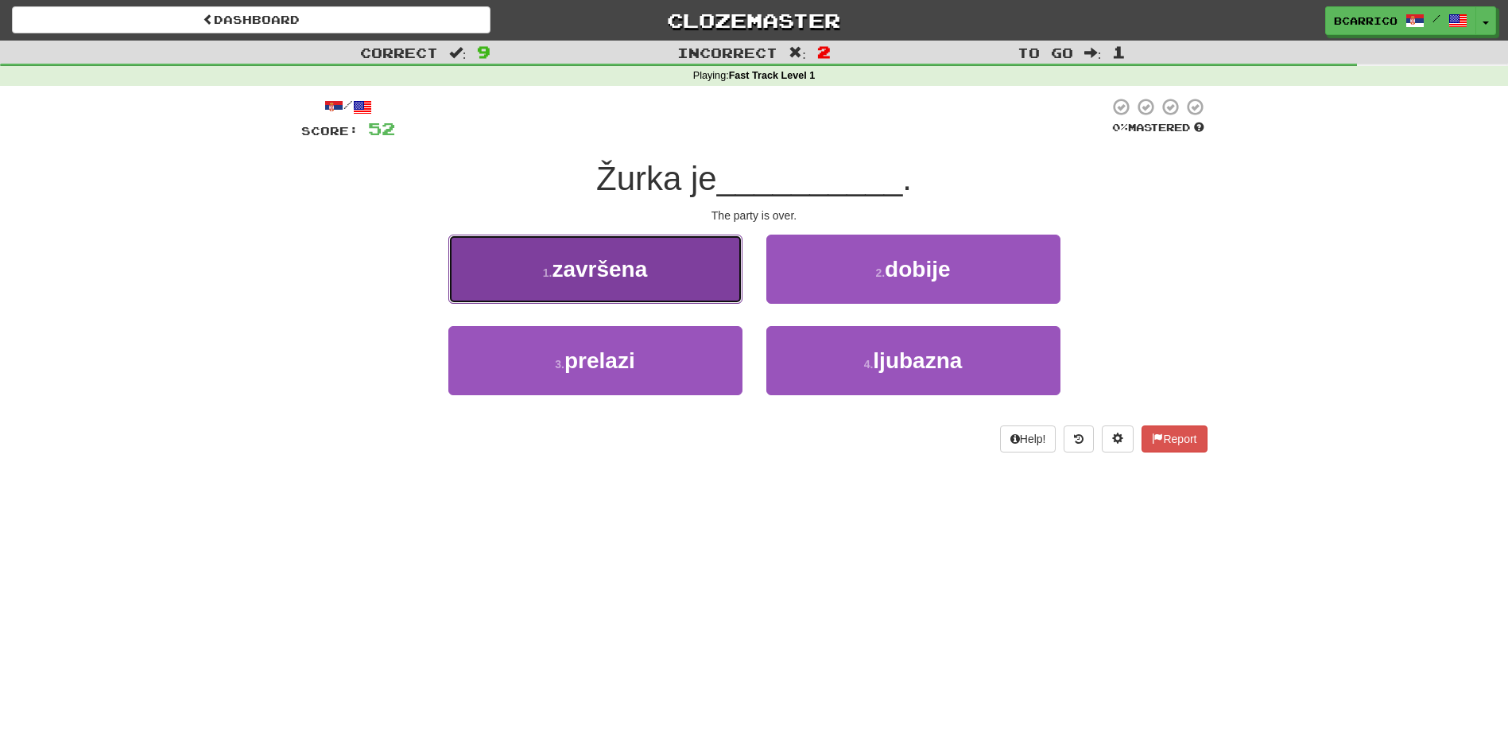
click at [681, 286] on button "1 . završena" at bounding box center [595, 269] width 294 height 69
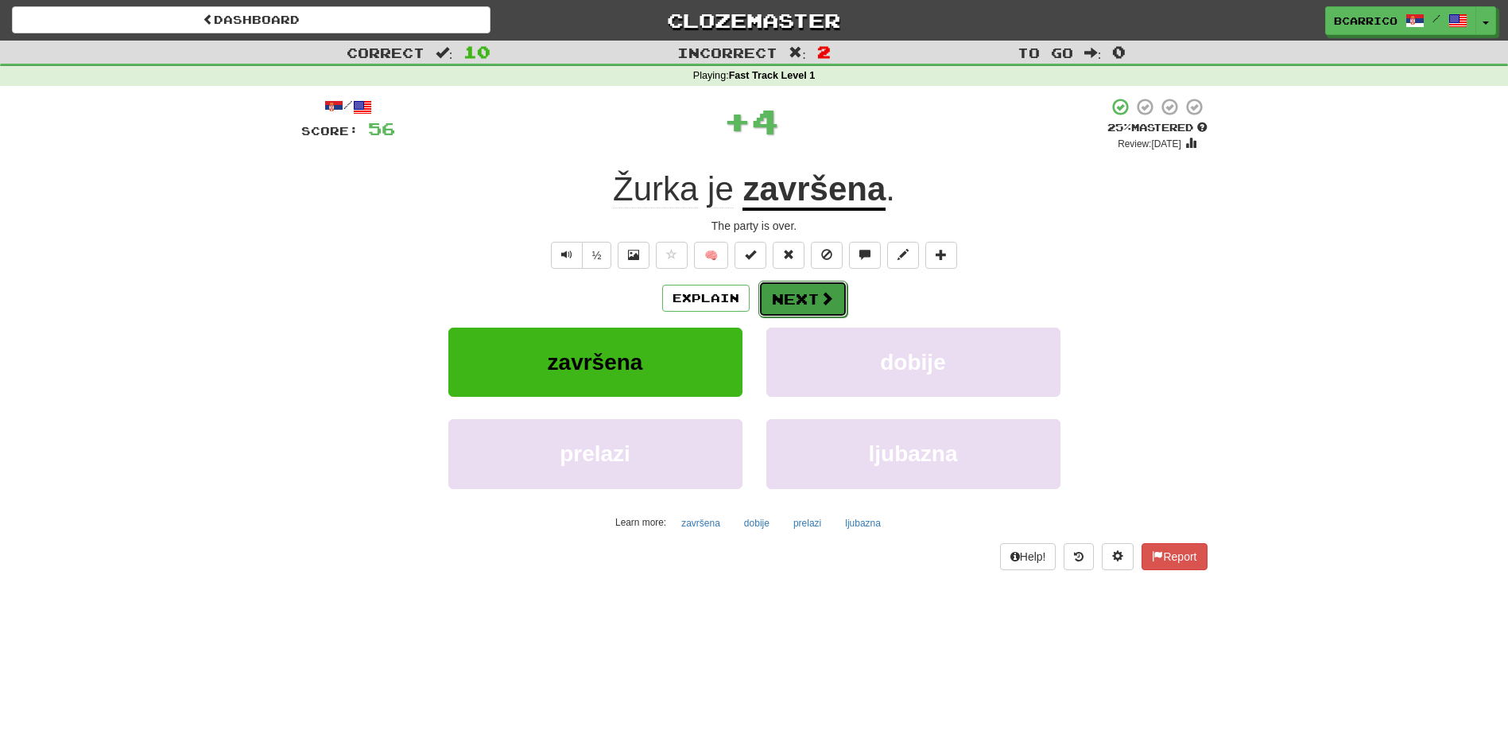
click at [836, 291] on button "Next" at bounding box center [803, 299] width 89 height 37
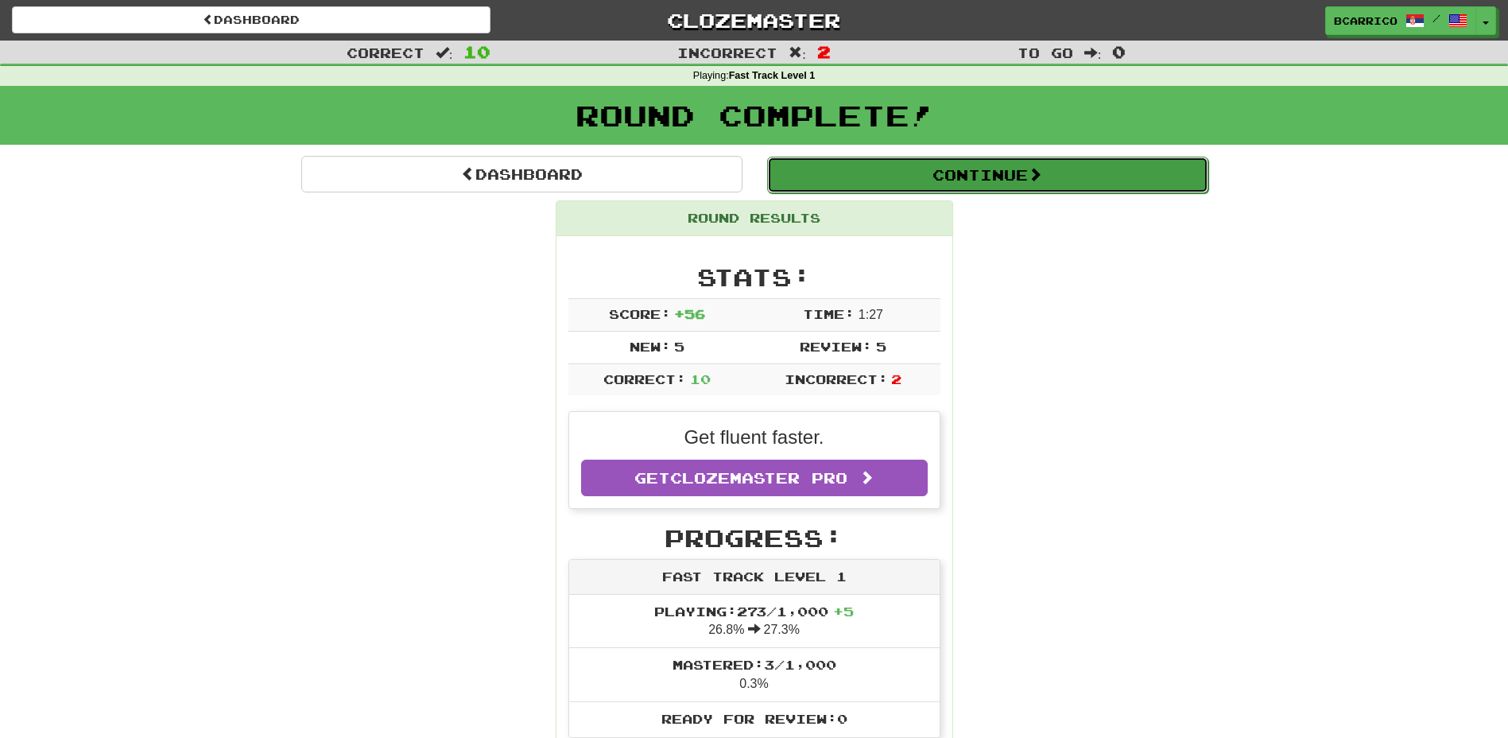
click at [1027, 177] on button "Continue" at bounding box center [987, 175] width 441 height 37
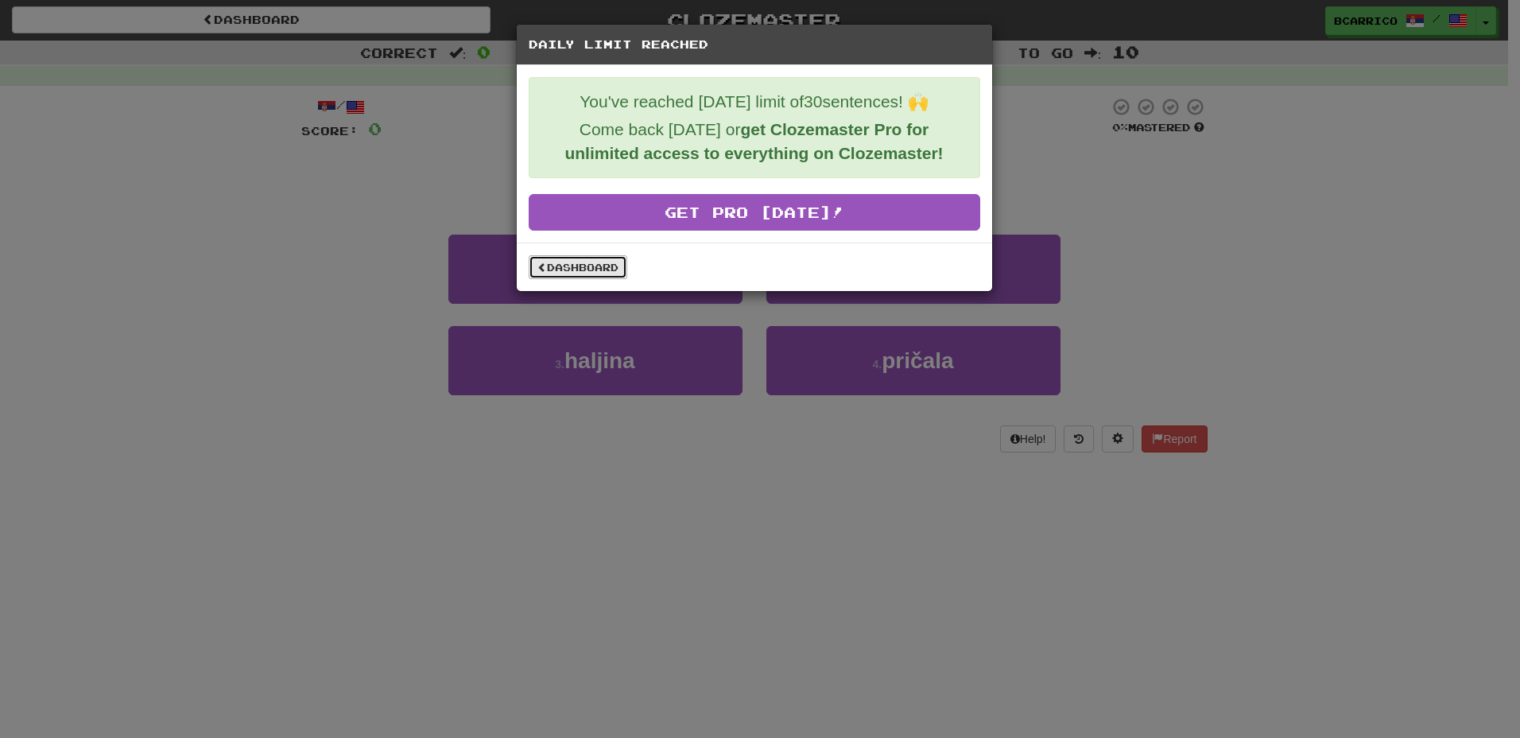
click at [604, 270] on link "Dashboard" at bounding box center [578, 267] width 99 height 24
